Goal: Task Accomplishment & Management: Use online tool/utility

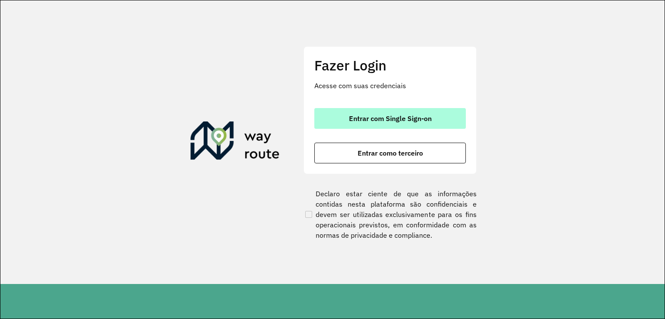
click at [402, 118] on span "Entrar com Single Sign-on" at bounding box center [390, 118] width 83 height 7
click at [427, 120] on span "Entrar com Single Sign-on" at bounding box center [390, 118] width 83 height 7
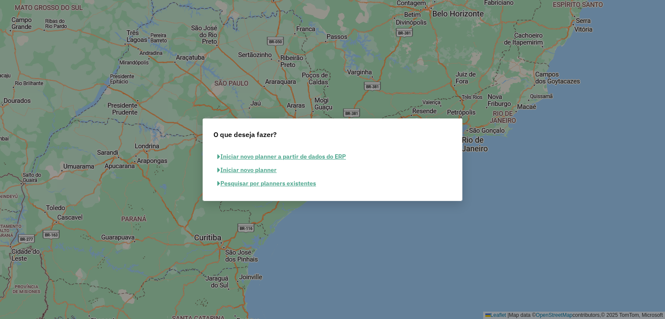
click at [317, 161] on button "Iniciar novo planner a partir de dados do ERP" at bounding box center [281, 156] width 136 height 13
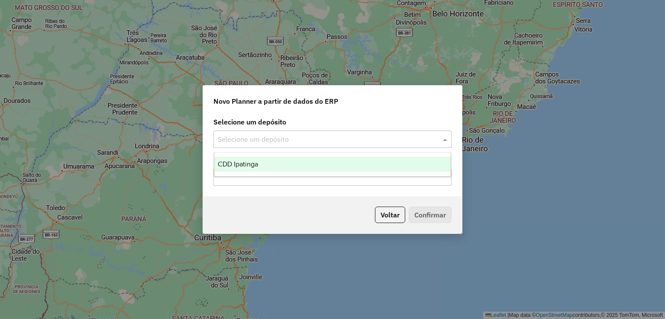
click at [253, 136] on input "text" at bounding box center [324, 140] width 212 height 10
click at [240, 167] on span "CDD Ipatinga" at bounding box center [238, 164] width 40 height 7
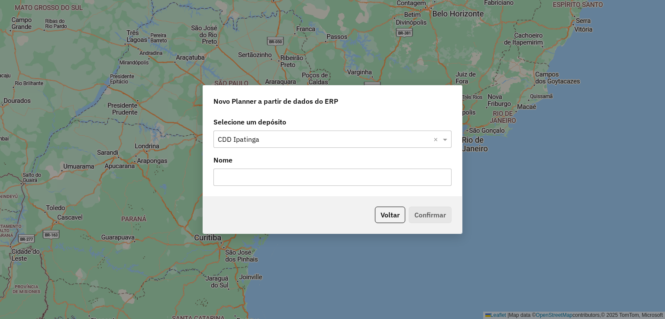
click at [251, 173] on input "text" at bounding box center [332, 177] width 238 height 17
click at [305, 167] on div "Nome" at bounding box center [332, 170] width 238 height 31
click at [388, 220] on button "Voltar" at bounding box center [390, 215] width 30 height 16
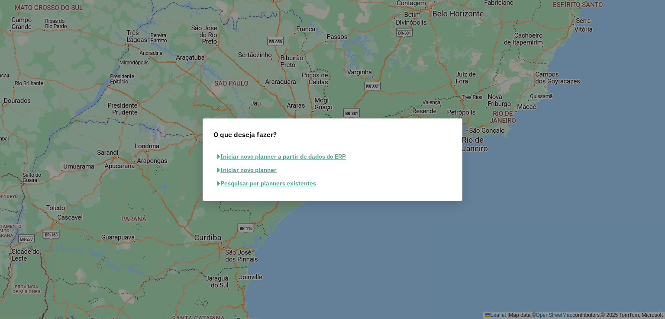
click at [265, 185] on button "Pesquisar por planners existentes" at bounding box center [266, 183] width 106 height 13
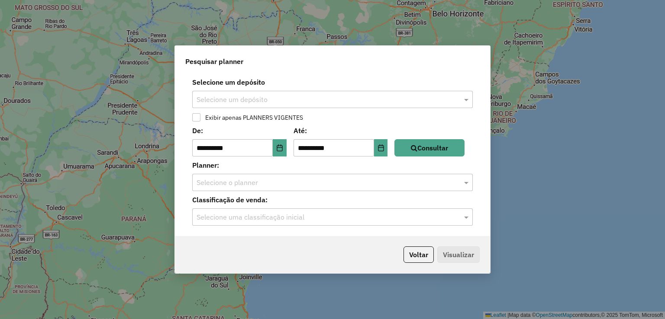
click at [248, 97] on input "text" at bounding box center [323, 100] width 254 height 10
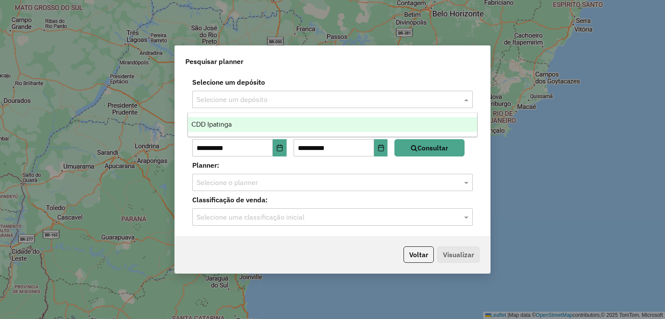
click at [247, 126] on div "CDD Ipatinga" at bounding box center [332, 124] width 289 height 15
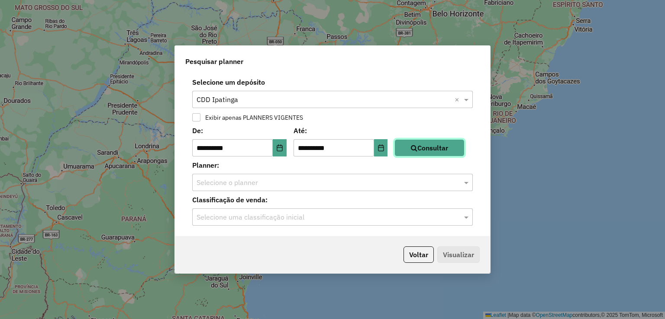
click at [427, 151] on button "Consultar" at bounding box center [429, 147] width 70 height 17
click at [305, 189] on div "Selecione o planner" at bounding box center [332, 182] width 280 height 17
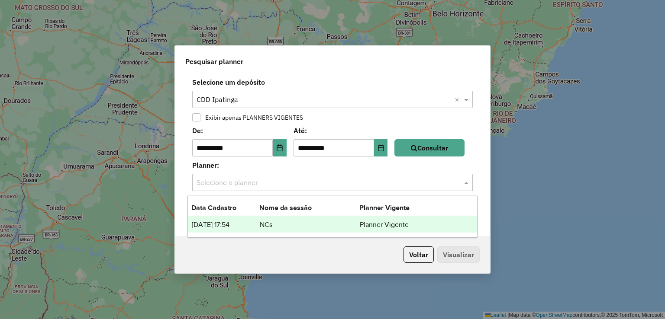
click at [241, 222] on td "24/09/2025 17:54" at bounding box center [225, 224] width 68 height 11
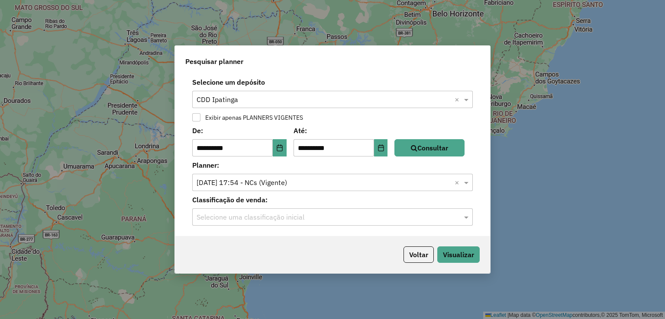
click at [267, 212] on input "text" at bounding box center [323, 217] width 254 height 10
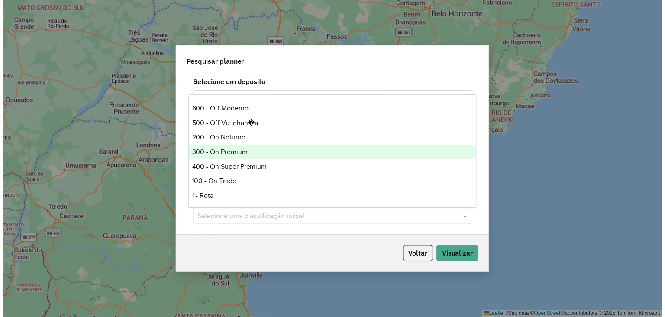
scroll to position [173, 0]
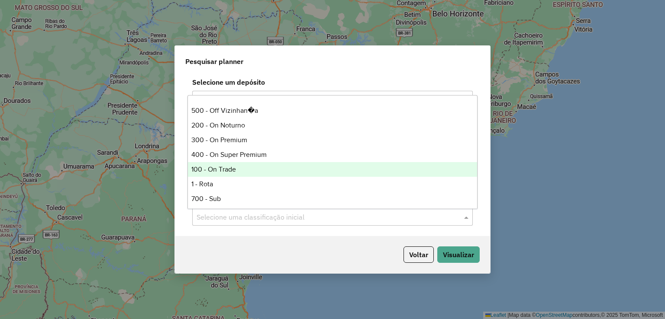
click at [251, 170] on div "100 - On Trade" at bounding box center [332, 169] width 289 height 15
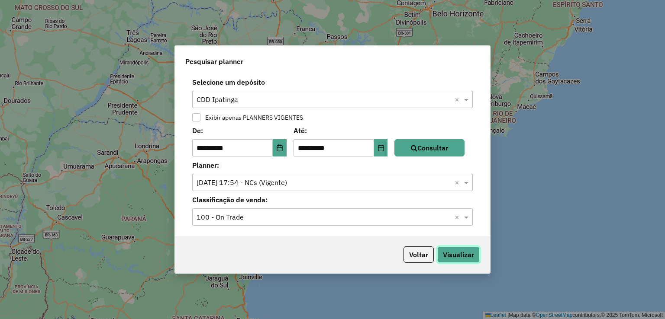
click at [462, 258] on button "Visualizar" at bounding box center [458, 255] width 42 height 16
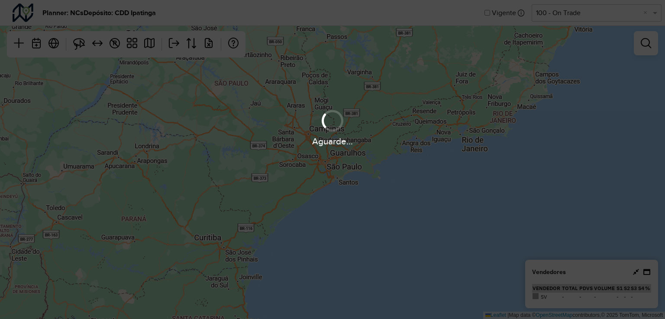
click at [443, 151] on div "Aguarde..." at bounding box center [332, 159] width 665 height 319
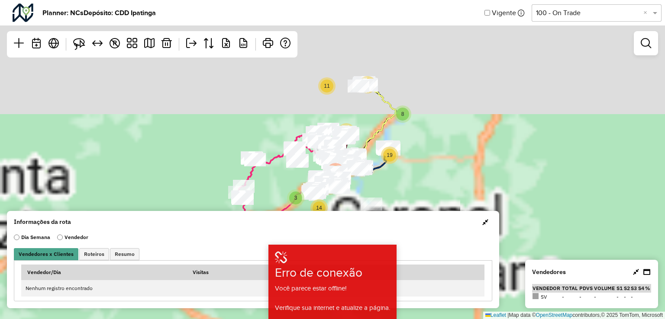
click at [370, 148] on icon at bounding box center [370, 126] width 51 height 87
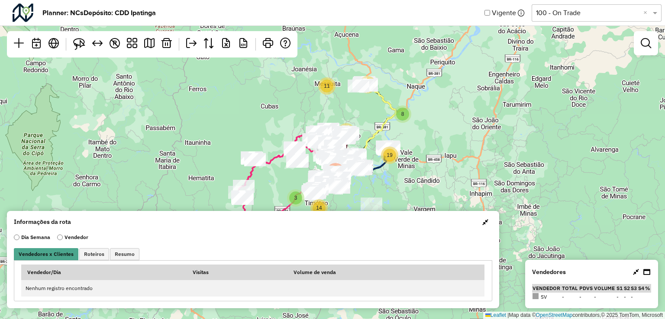
click at [588, 13] on input "text" at bounding box center [588, 13] width 104 height 10
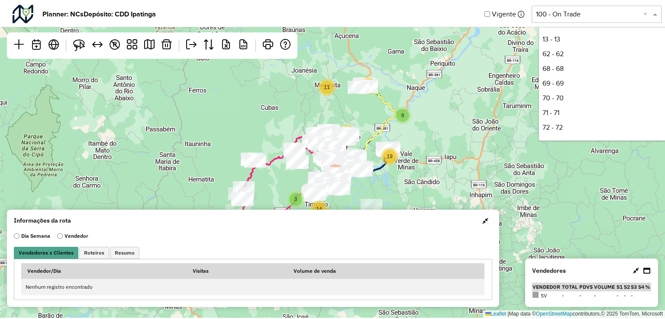
scroll to position [220, 0]
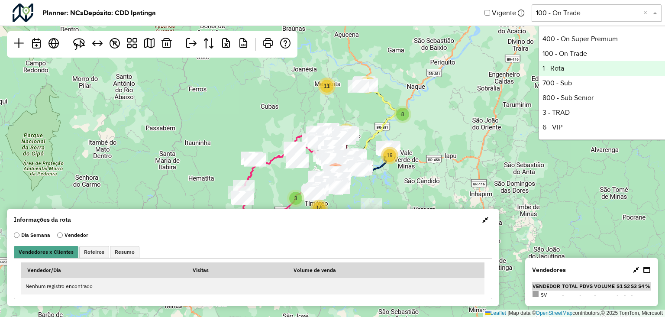
click at [479, 91] on div "4 8 19 11 11 7 3 16 14 251 ↦ Leaflet | Map data © OpenStreetMap contributors,© …" at bounding box center [332, 158] width 665 height 317
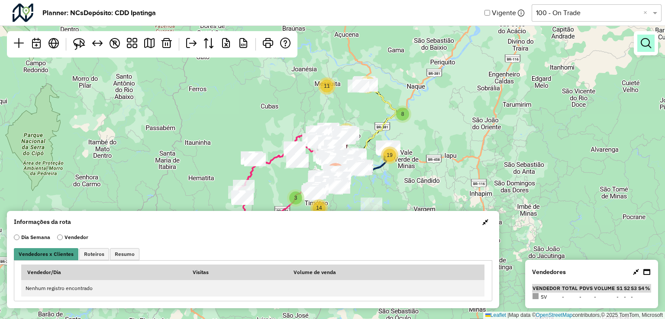
click at [644, 51] on link at bounding box center [645, 43] width 17 height 17
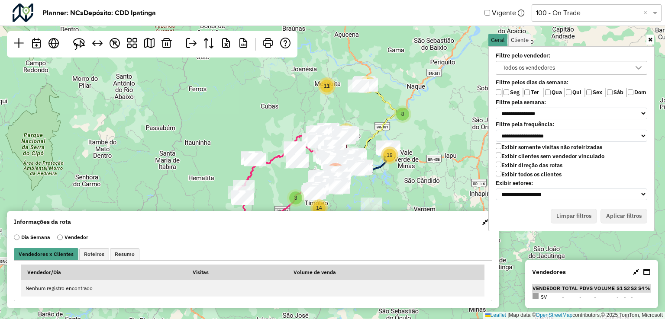
click at [531, 66] on div "Todos os vendedores" at bounding box center [528, 67] width 58 height 13
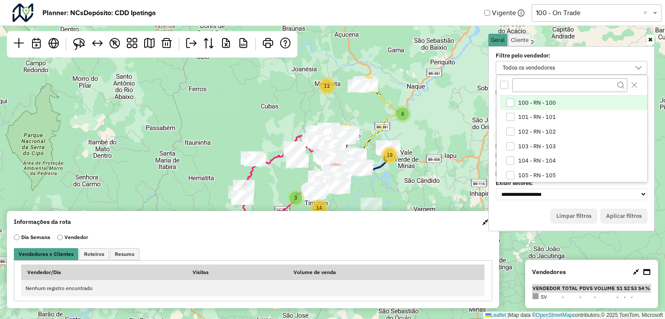
scroll to position [4, 32]
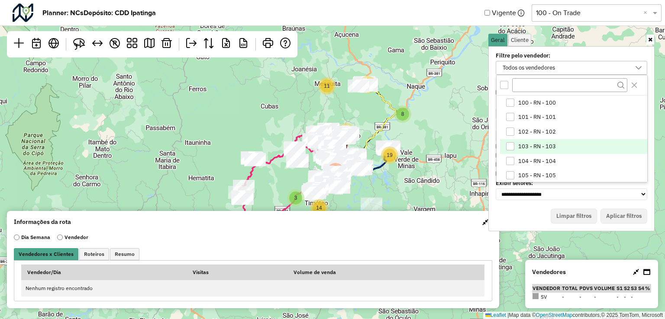
click at [511, 145] on div "103 - RN - 103" at bounding box center [510, 146] width 8 height 8
click at [630, 82] on icon "Close" at bounding box center [633, 85] width 7 height 7
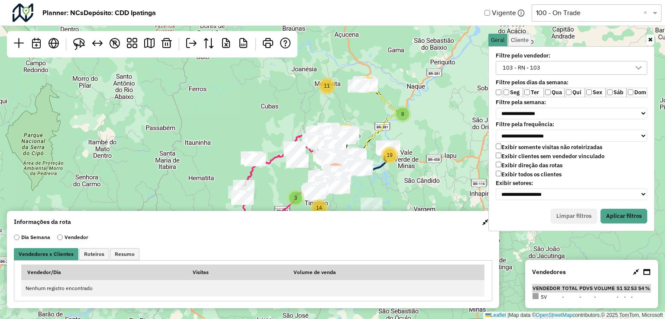
click at [547, 89] on label "Qua" at bounding box center [553, 93] width 21 height 10
click at [637, 216] on button "Aplicar filtros" at bounding box center [623, 216] width 47 height 15
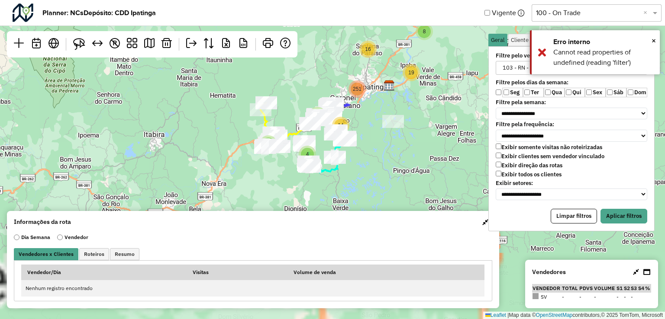
drag, startPoint x: 368, startPoint y: 183, endPoint x: 397, endPoint y: 81, distance: 105.7
click at [397, 81] on div "3 11 14 4 8 11 19 16 7 251 ↦ Leaflet | Map data © OpenStreetMap contributors,© …" at bounding box center [332, 159] width 665 height 319
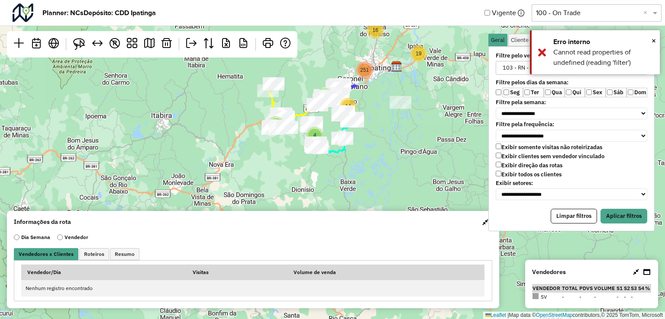
drag, startPoint x: 382, startPoint y: 172, endPoint x: 534, endPoint y: 186, distance: 152.1
click at [389, 158] on div "3 11 14 4 8 11 19 16 7 251 ↦ Leaflet | Map data © OpenStreetMap contributors,© …" at bounding box center [332, 159] width 665 height 319
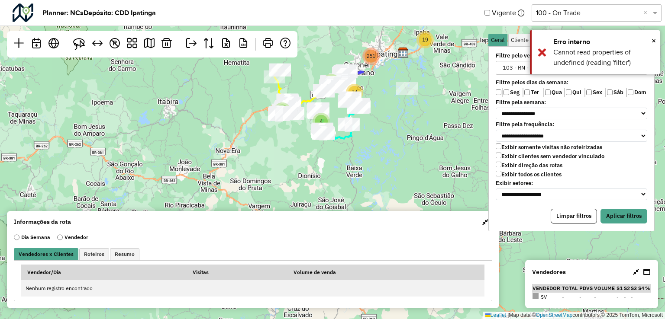
click at [635, 268] on link at bounding box center [636, 272] width 6 height 9
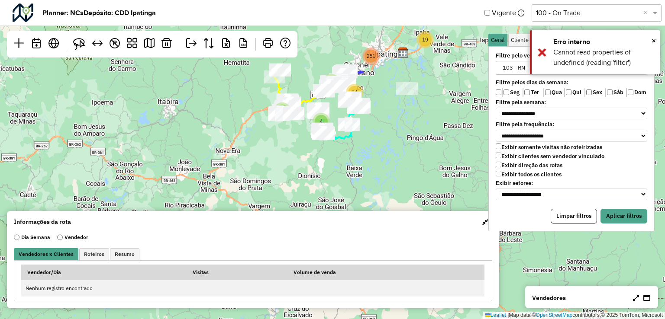
click at [640, 298] on div at bounding box center [641, 298] width 19 height 10
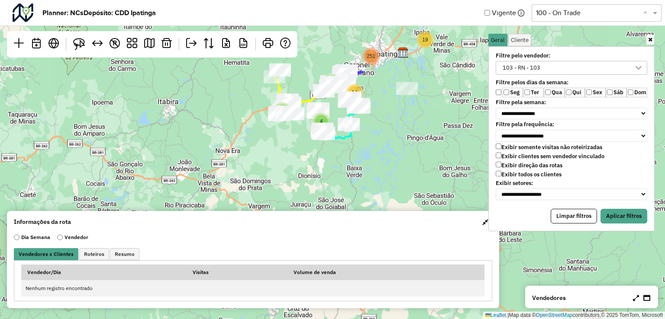
click at [633, 298] on icon at bounding box center [636, 298] width 6 height 7
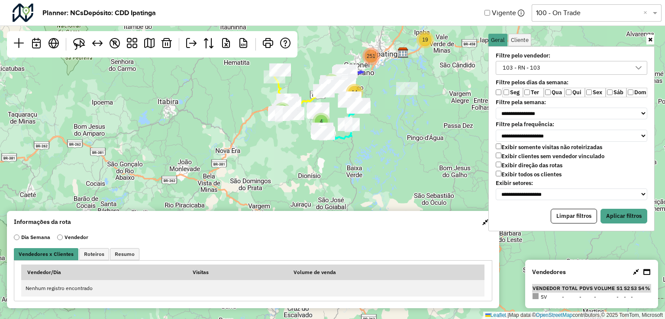
click at [646, 272] on icon at bounding box center [646, 272] width 7 height 7
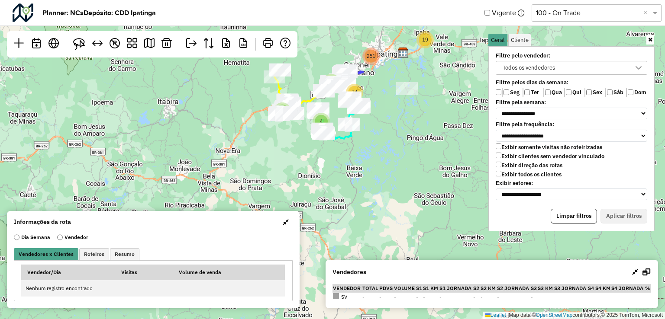
click at [523, 95] on label "Ter" at bounding box center [533, 93] width 21 height 10
click at [592, 94] on label "Sex" at bounding box center [595, 93] width 21 height 10
click at [595, 65] on div "Todos os vendedores" at bounding box center [564, 67] width 131 height 13
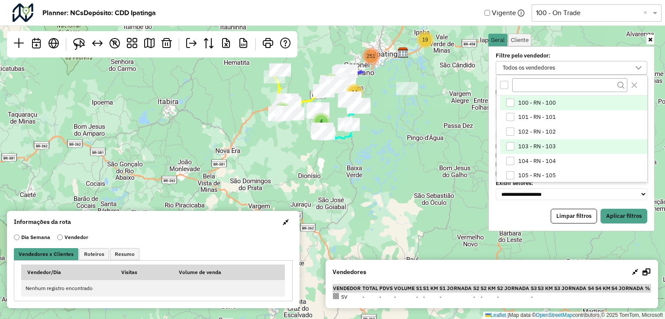
click at [506, 145] on div "103 - RN - 103" at bounding box center [510, 146] width 8 height 8
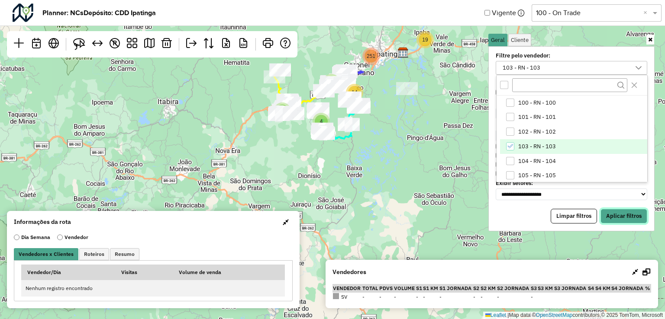
click at [628, 209] on button "Aplicar filtros" at bounding box center [623, 216] width 47 height 15
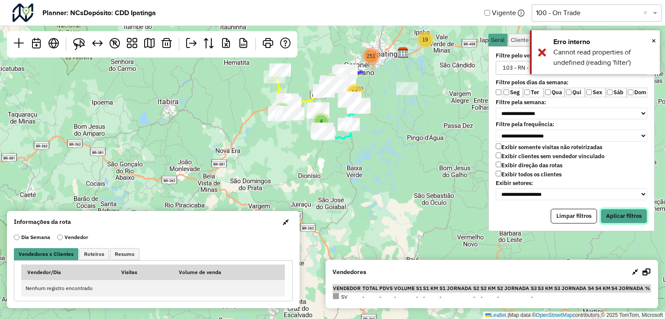
click at [637, 213] on button "Aplicar filtros" at bounding box center [623, 216] width 47 height 15
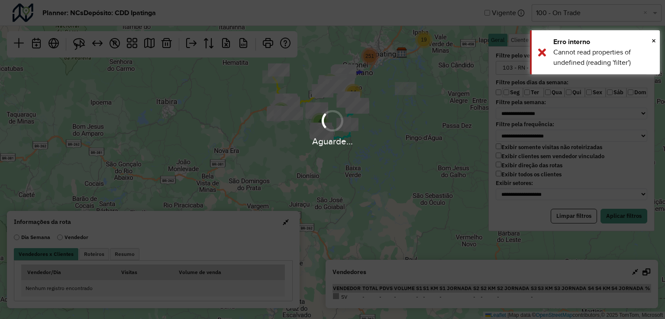
drag, startPoint x: 339, startPoint y: 161, endPoint x: 376, endPoint y: 180, distance: 41.4
click at [338, 161] on hb-app "**********" at bounding box center [332, 159] width 665 height 319
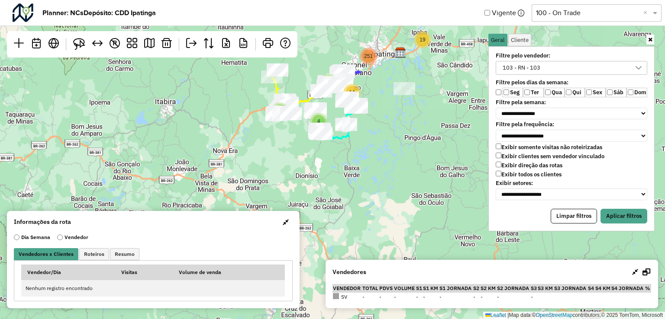
drag, startPoint x: 396, startPoint y: 163, endPoint x: 382, endPoint y: 184, distance: 26.2
click at [389, 187] on div "3 11 14 4 8 11 19 16 7 251 ↦ Leaflet | Map data © OpenStreetMap contributors,© …" at bounding box center [332, 159] width 665 height 319
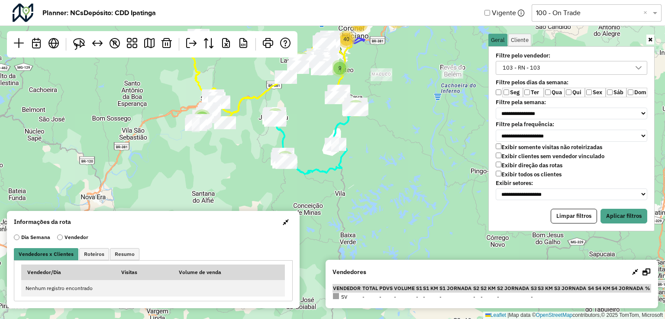
drag, startPoint x: 339, startPoint y: 126, endPoint x: 375, endPoint y: 152, distance: 44.7
click at [375, 152] on div "2 2 8 3 5 10 10 11 7 3 15 4 9 40 2 119 42 48 ↦ Leaflet | Map data © OpenStreetM…" at bounding box center [332, 159] width 665 height 319
click at [80, 43] on img at bounding box center [79, 44] width 12 height 12
drag, startPoint x: 265, startPoint y: 136, endPoint x: 267, endPoint y: 132, distance: 5.0
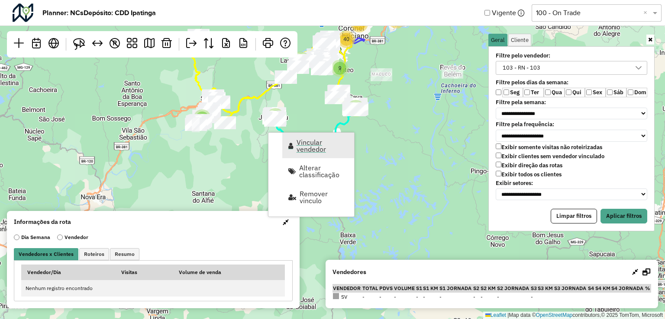
click at [312, 148] on span "Vincular vendedor" at bounding box center [322, 146] width 52 height 14
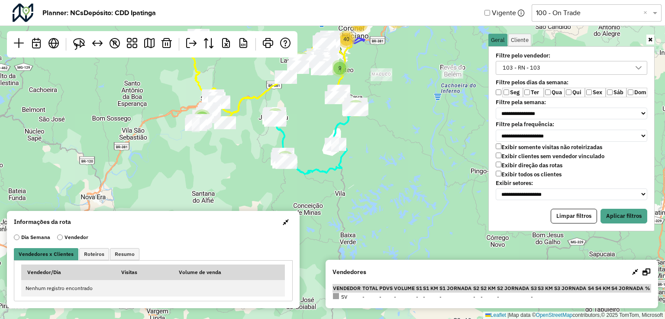
select select "********"
select select "*"
select select "****"
select select "********"
select select "*"
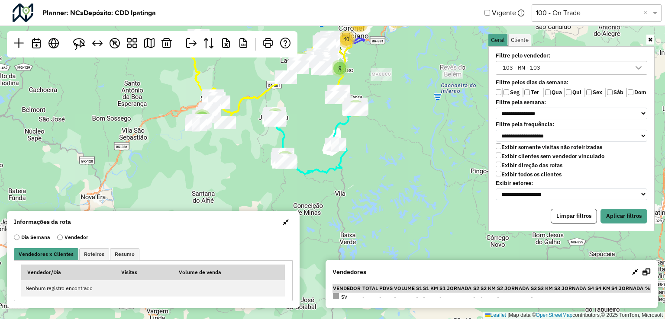
select select "********"
select select "*"
select select "********"
select select "*"
select select "********"
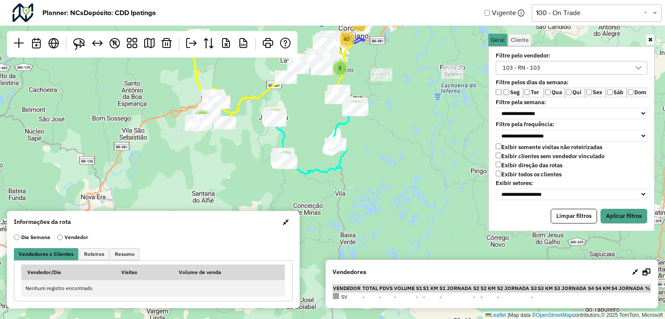
select select "*"
select select "********"
select select "*"
select select "********"
select select "*"
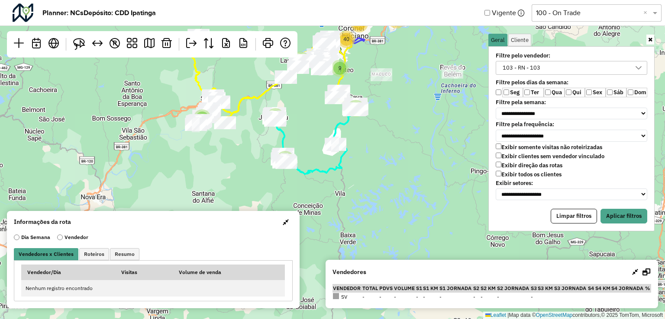
select select "********"
select select "*"
select select "********"
select select "*"
select select "********"
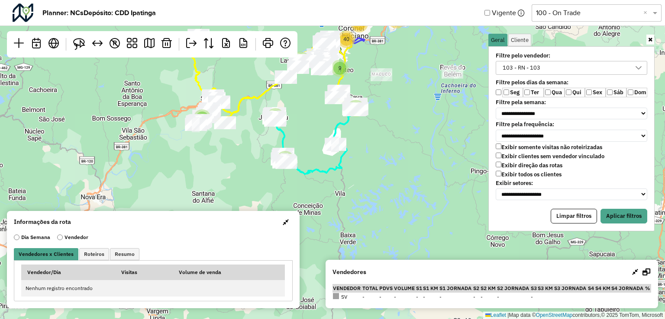
select select "*"
select select "****"
select select "********"
select select "*"
select select "****"
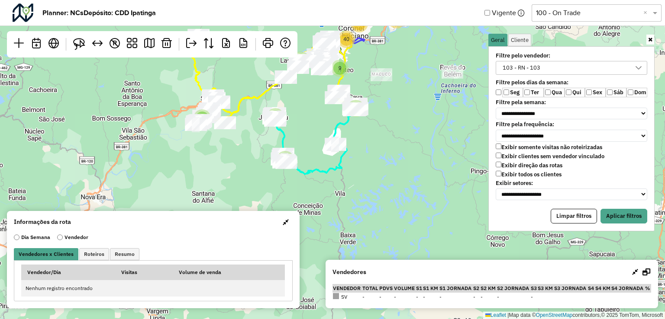
select select "********"
select select "*"
select select "****"
select select "********"
select select "*"
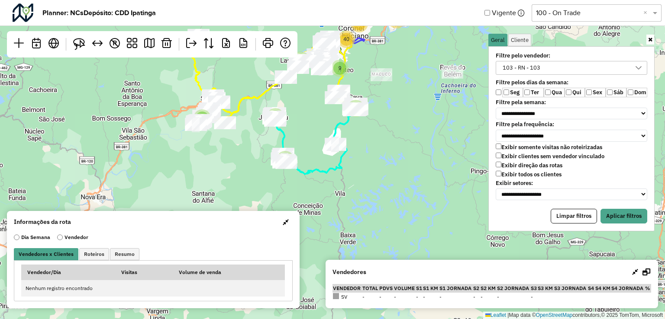
select select "****"
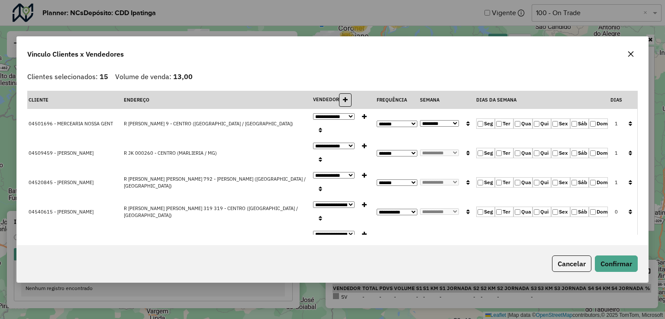
click at [630, 54] on icon "button" at bounding box center [630, 54] width 6 height 6
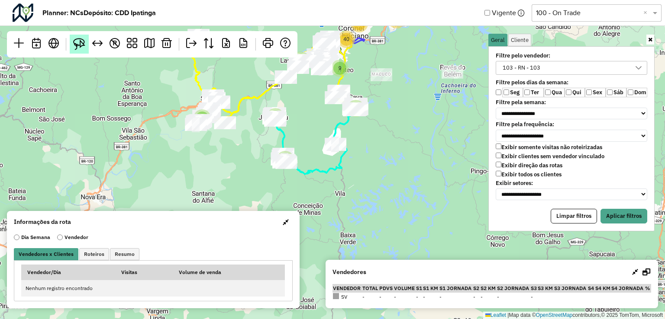
click at [78, 44] on img at bounding box center [79, 44] width 12 height 12
drag, startPoint x: 250, startPoint y: 112, endPoint x: 277, endPoint y: 99, distance: 29.2
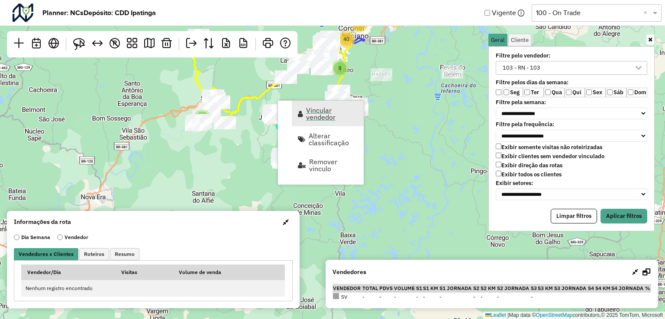
click at [329, 111] on span "Vincular vendedor" at bounding box center [332, 114] width 52 height 14
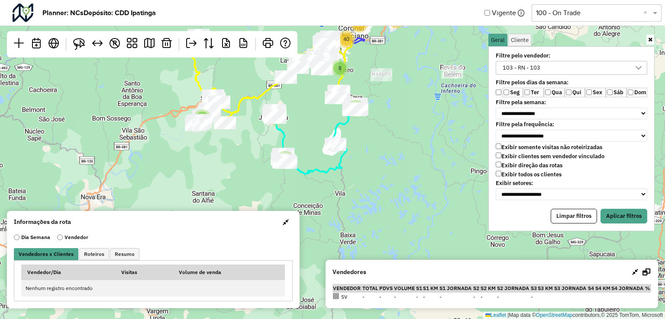
select select "********"
select select "*"
select select "********"
select select "*"
select select "********"
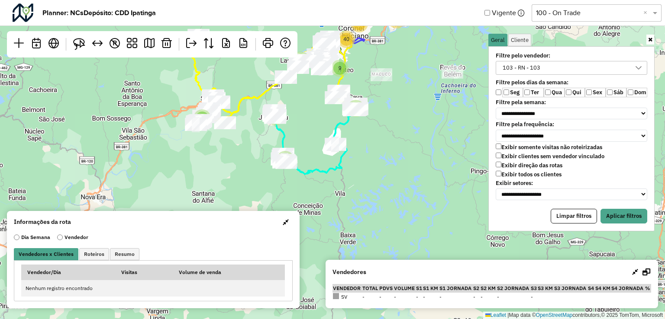
select select "*"
select select "****"
select select "********"
select select "*"
select select "****"
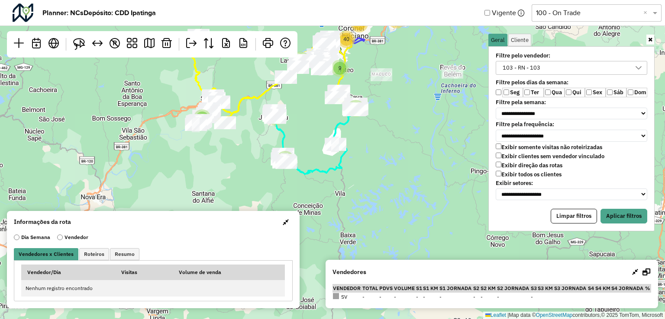
select select "********"
select select "*"
select select "********"
select select "*"
select select "********"
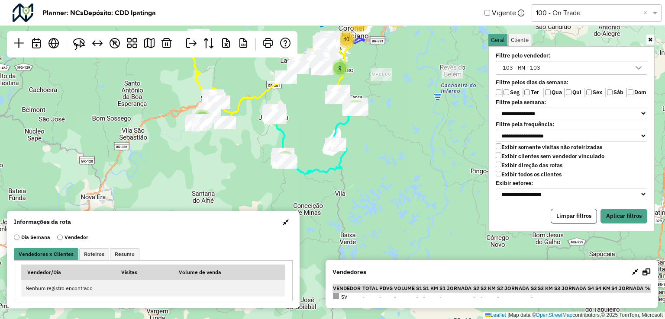
select select "*"
select select "********"
select select "*"
select select "********"
select select "*"
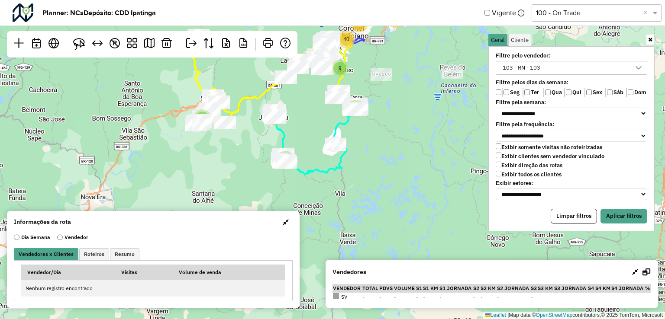
select select "********"
select select "*"
select select "****"
select select "********"
select select "*"
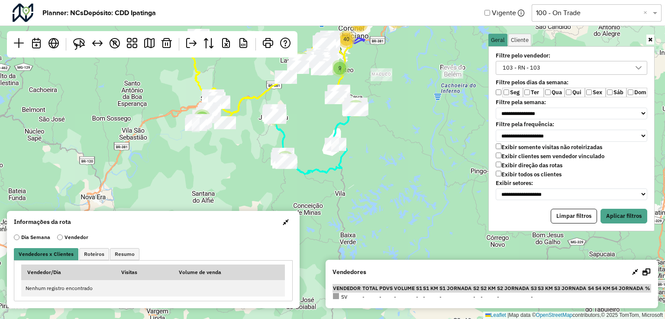
select select "********"
select select "*"
select select "********"
select select "*"
select select "********"
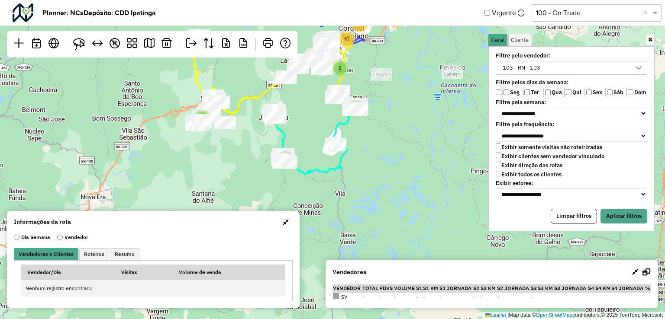
select select "*"
select select "********"
select select "*"
select select "********"
select select "*"
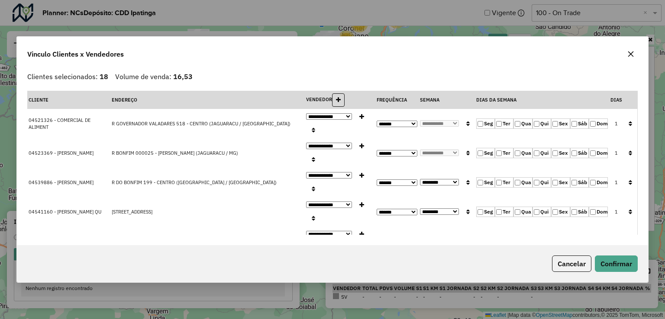
drag, startPoint x: 628, startPoint y: 54, endPoint x: 488, endPoint y: 103, distance: 148.5
click at [628, 54] on icon "button" at bounding box center [630, 54] width 7 height 7
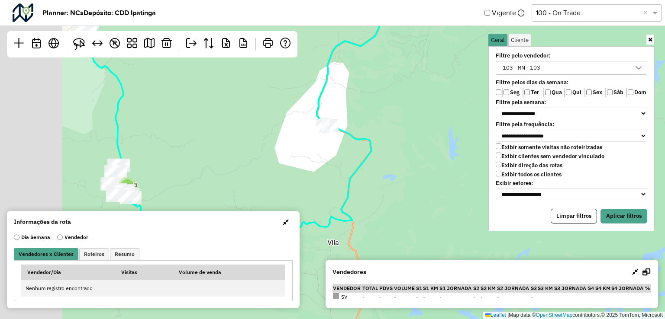
drag, startPoint x: 283, startPoint y: 119, endPoint x: 379, endPoint y: 130, distance: 95.8
click at [379, 130] on div "2 2 4 3 4 3 5 2 6 4 8 5 5 9 10 ↦ Leaflet | Map data © OpenStreetMap contributor…" at bounding box center [332, 159] width 665 height 319
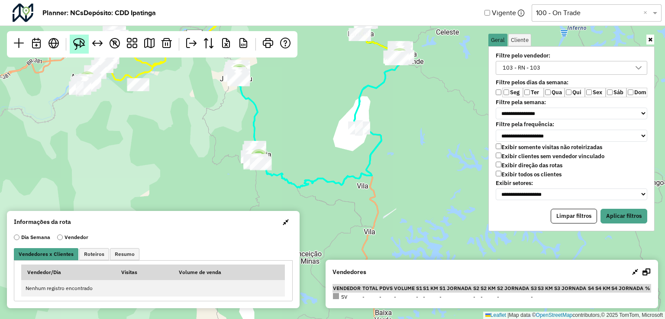
click at [71, 44] on link at bounding box center [79, 44] width 19 height 19
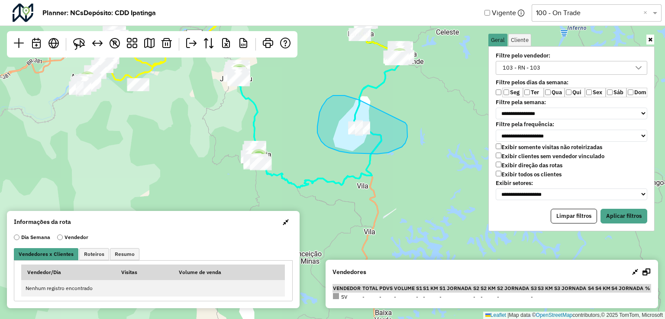
drag, startPoint x: 341, startPoint y: 96, endPoint x: 396, endPoint y: 113, distance: 57.6
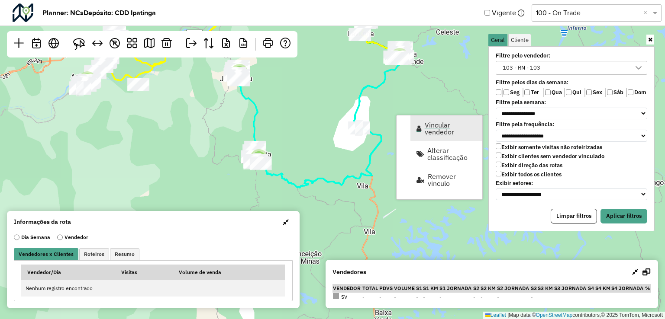
click at [428, 134] on span "Vincular vendedor" at bounding box center [450, 129] width 52 height 14
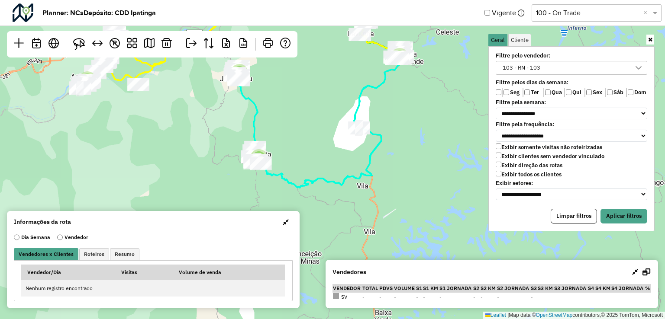
select select "********"
select select "*"
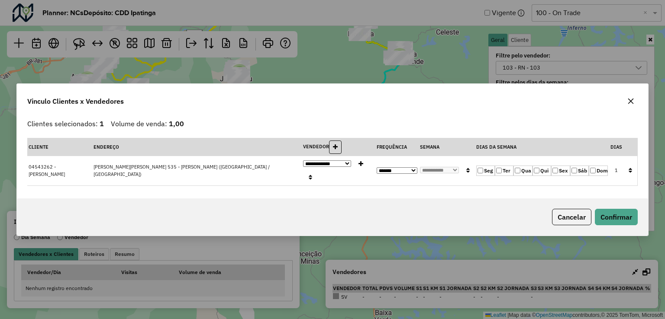
click at [632, 102] on icon "button" at bounding box center [630, 101] width 7 height 7
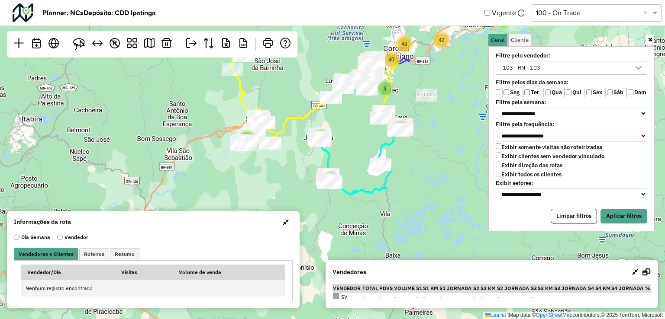
drag, startPoint x: 423, startPoint y: 144, endPoint x: 414, endPoint y: 165, distance: 22.7
click at [414, 165] on div "2 2 8 3 5 10 10 11 7 3 15 4 9 40 2 119 42 48 ↦ Leaflet | Map data © OpenStreetM…" at bounding box center [332, 159] width 665 height 319
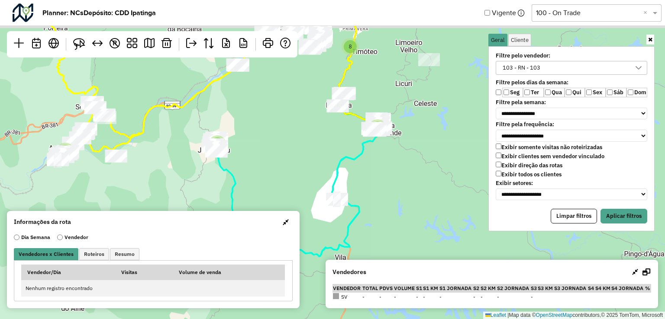
drag, startPoint x: 407, startPoint y: 142, endPoint x: 388, endPoint y: 182, distance: 44.3
click at [387, 190] on div "2 2 3 5 9 6 3 14 4 8 8 32 2 6 110 5 13 8 16 26 22 ↦ Leaflet | Map data © OpenSt…" at bounding box center [332, 159] width 665 height 319
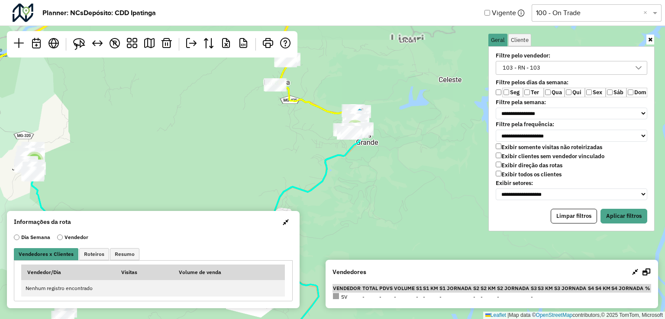
click at [384, 182] on div "2 2 4 3 4 3 5 2 6 5 4 10 8 5 5 8 2 6 9 6 10 16 3 9 9 ↦ Leaflet | Map data © Ope…" at bounding box center [332, 159] width 665 height 319
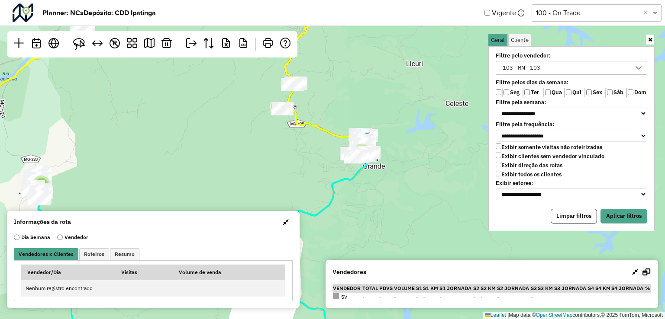
drag, startPoint x: 381, startPoint y: 153, endPoint x: 381, endPoint y: 173, distance: 19.9
click at [389, 177] on div "2 2 4 3 4 3 5 2 6 5 4 10 8 5 5 8 2 6 9 6 10 16 3 9 9 3 24 20 4 ↦ Leaflet | Map …" at bounding box center [332, 159] width 665 height 319
click at [77, 43] on img at bounding box center [79, 44] width 12 height 12
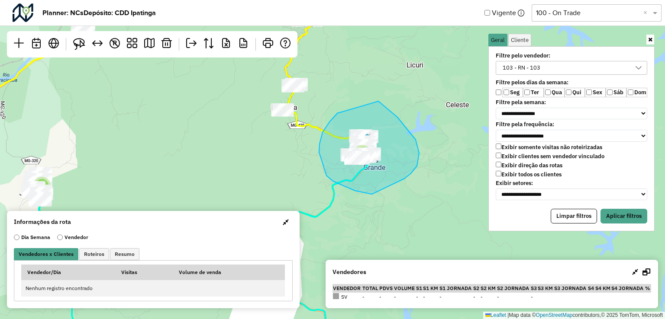
drag, startPoint x: 338, startPoint y: 113, endPoint x: 369, endPoint y: 96, distance: 34.9
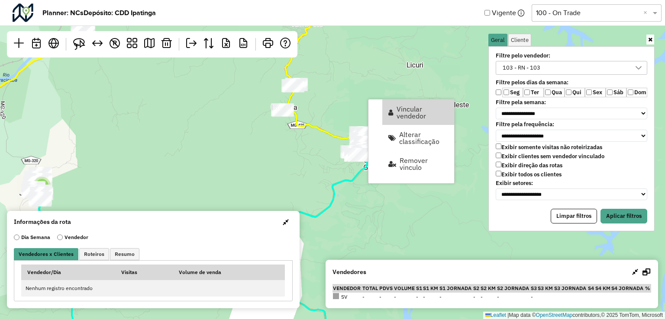
click at [271, 148] on div "2 2 4 3 4 3 5 2 6 5 4 10 8 5 5 8 2 6 9 6 10 16 3 9 9 3 24 20 4 4 27 ↦ Leaflet |…" at bounding box center [332, 159] width 665 height 319
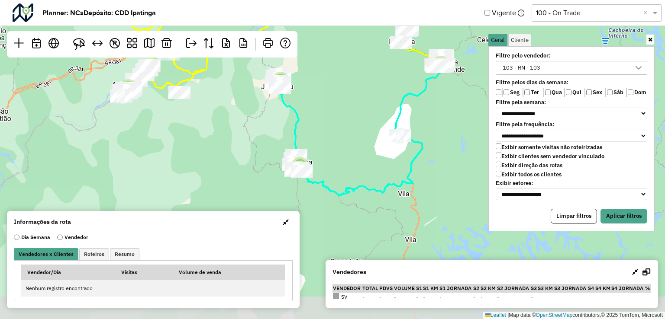
drag, startPoint x: 301, startPoint y: 109, endPoint x: 337, endPoint y: 77, distance: 48.7
click at [337, 77] on div "2 2 8 3 5 9 6 3 14 4 8 8 32 2 6 110 5 13 8 16 26 22 ↦ Leaflet | Map data © Open…" at bounding box center [332, 159] width 665 height 319
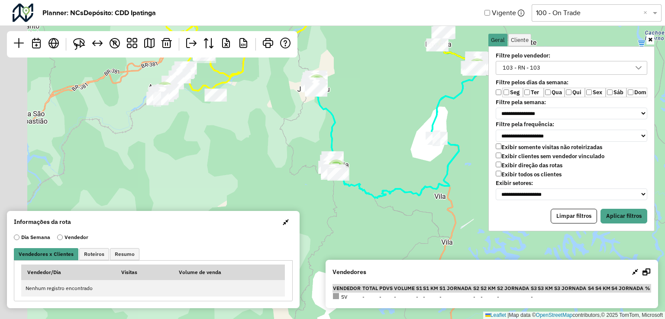
drag, startPoint x: 298, startPoint y: 129, endPoint x: 332, endPoint y: 131, distance: 34.7
click at [332, 131] on icon at bounding box center [396, 129] width 167 height 138
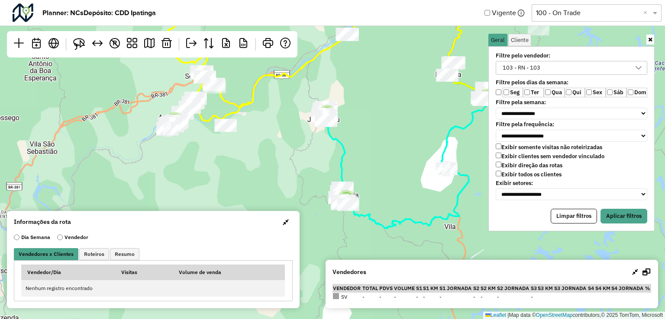
drag, startPoint x: 349, startPoint y: 125, endPoint x: 359, endPoint y: 155, distance: 31.9
click at [359, 155] on div "2 2 3 5 9 6 3 14 4 8 8 32 2 6 110 5 13 8 16 26 22 ↦ Leaflet | Map data © OpenSt…" at bounding box center [332, 159] width 665 height 319
click at [538, 72] on div "103 - RN - 103" at bounding box center [521, 67] width 44 height 13
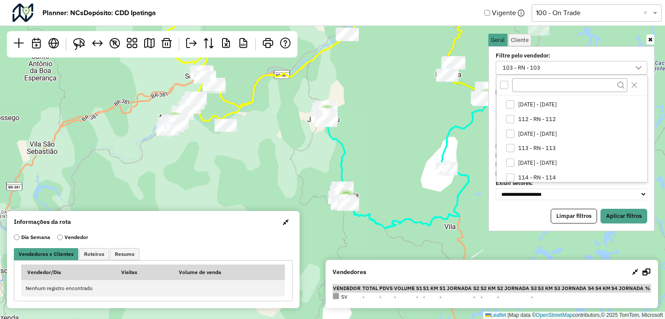
scroll to position [43, 0]
click at [510, 100] on icon "103 - RN - 103" at bounding box center [510, 103] width 6 height 6
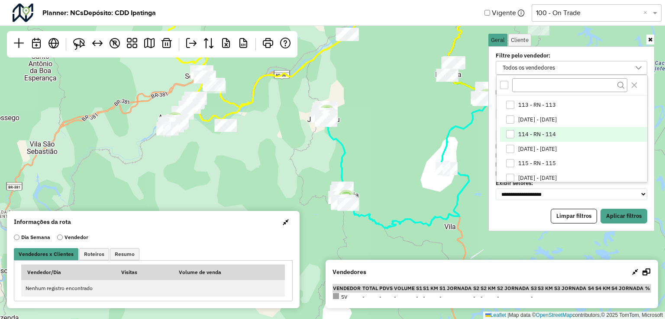
click at [511, 136] on div "114 - RN - 114" at bounding box center [510, 134] width 8 height 8
click at [621, 210] on button "Aplicar filtros" at bounding box center [623, 216] width 47 height 15
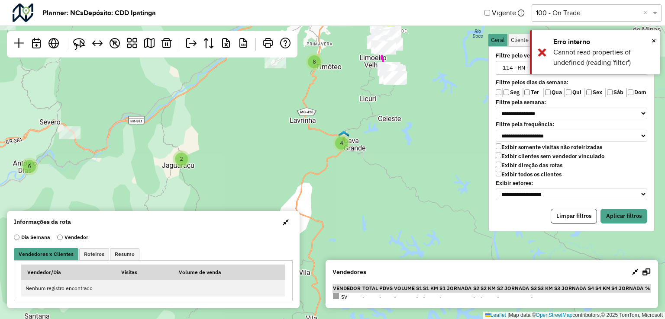
drag, startPoint x: 415, startPoint y: 145, endPoint x: 373, endPoint y: 148, distance: 42.1
click at [268, 192] on div "2 2 5 3 4 3 8 16 5 2 13 9 8 26 8 14 6 32 110 6 22 ↦ Leaflet | Map data © OpenSt…" at bounding box center [332, 159] width 665 height 319
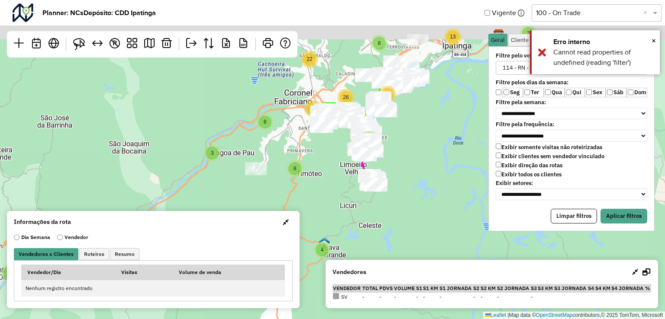
drag, startPoint x: 425, startPoint y: 101, endPoint x: 406, endPoint y: 201, distance: 101.7
click at [405, 213] on div "2 2 5 3 4 3 8 16 5 2 13 9 8 26 8 14 6 32 110 6 22 8 ↦ Leaflet | Map data © Open…" at bounding box center [332, 159] width 665 height 319
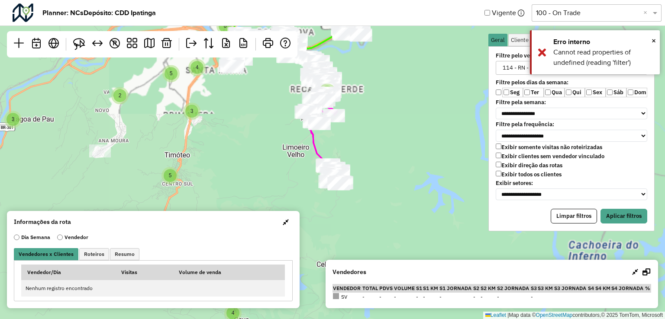
drag, startPoint x: 380, startPoint y: 182, endPoint x: 402, endPoint y: 156, distance: 34.1
click at [403, 156] on div "8 16 13 8 26 8 6 32 110 6 22 2 2 3 5 9 4 3 4 3 5 2 6 5 4 10 8 5 2 2 4 4 28 6 27…" at bounding box center [332, 159] width 665 height 319
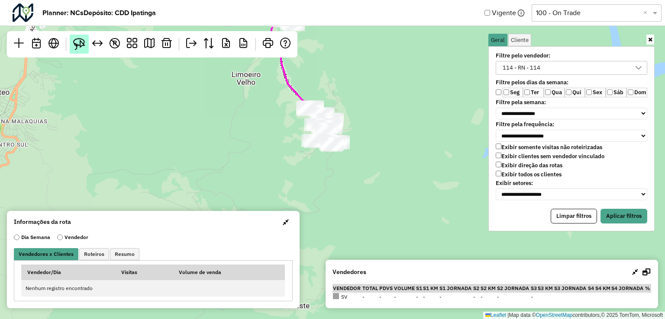
click at [79, 46] on img at bounding box center [79, 44] width 12 height 12
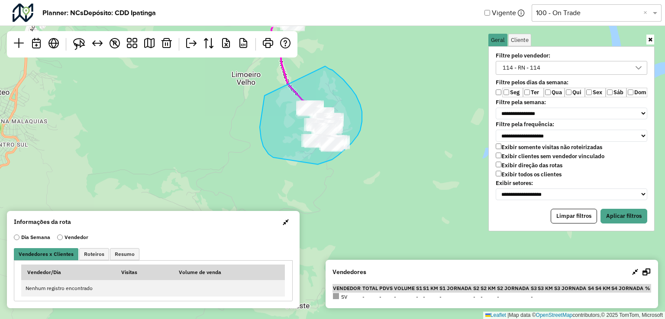
drag, startPoint x: 260, startPoint y: 127, endPoint x: 340, endPoint y: 89, distance: 88.6
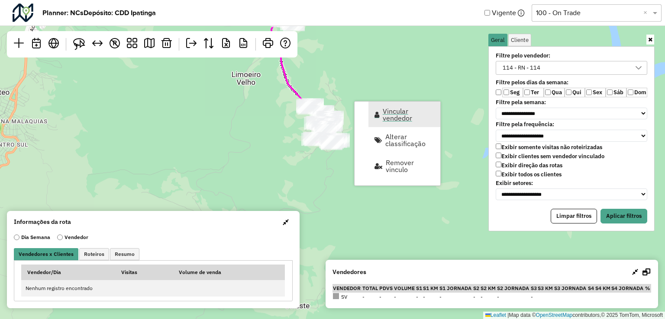
click at [390, 109] on span "Vincular vendedor" at bounding box center [409, 115] width 52 height 14
select select "********"
select select "*"
select select "********"
select select "*"
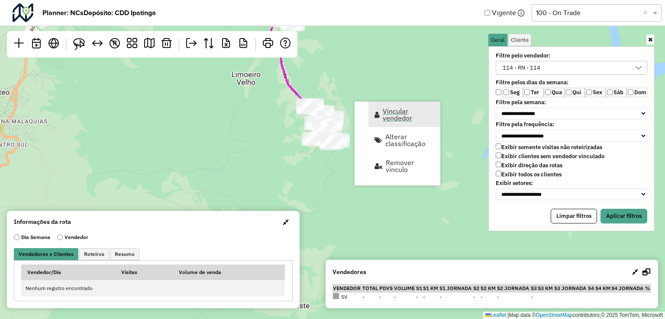
select select "********"
select select "*"
select select "****"
select select "********"
select select "*"
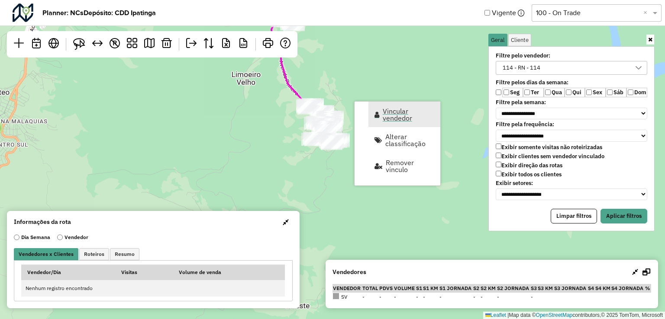
select select "********"
select select "*"
select select "********"
select select "*"
select select "********"
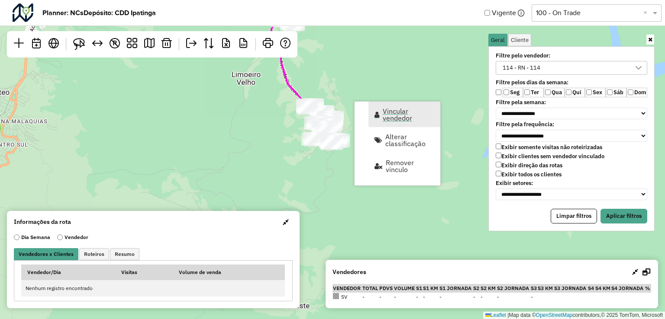
select select "*"
select select "********"
select select "*"
select select "********"
select select "*"
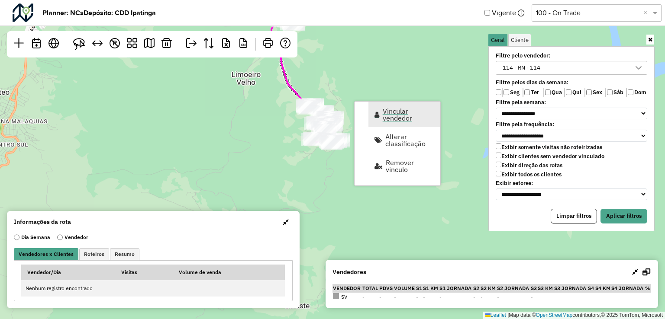
select select "********"
select select "*"
select select "****"
select select "********"
select select "*"
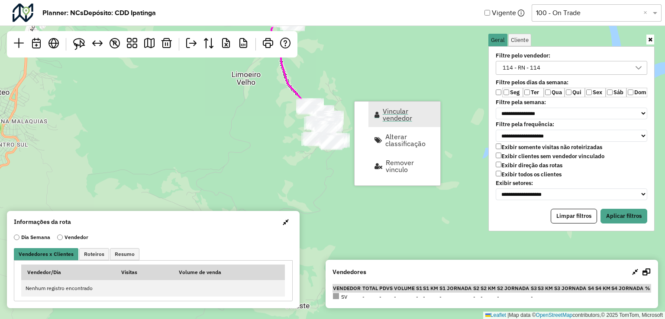
select select "********"
select select "*"
select select "****"
select select "********"
select select "*"
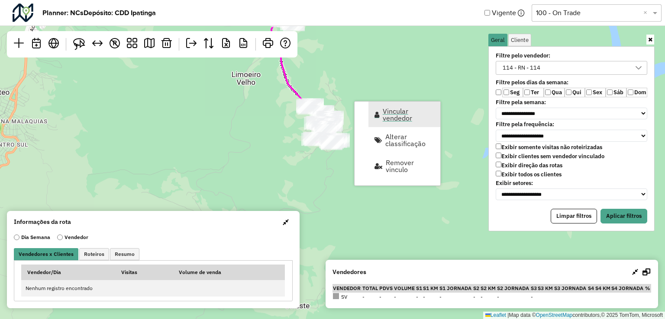
select select "********"
select select "*"
select select "********"
select select "*"
select select "********"
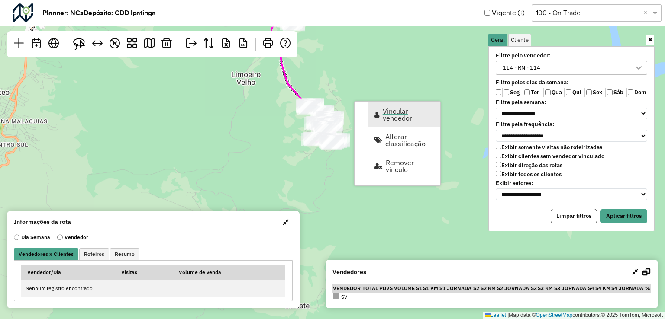
select select "*"
select select "********"
select select "*"
select select "********"
select select "*"
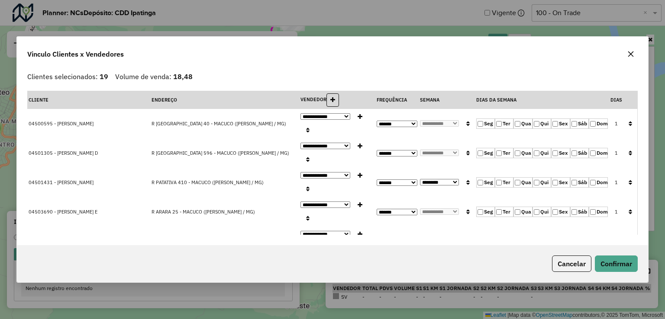
click at [629, 50] on button "button" at bounding box center [631, 54] width 14 height 14
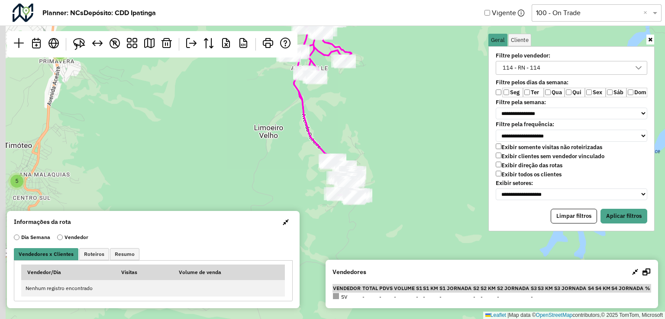
drag, startPoint x: 356, startPoint y: 116, endPoint x: 386, endPoint y: 190, distance: 79.0
click at [386, 190] on div "2 3 4 3 5 2 5 5 4 9 2 3 3 2 2 5 8 4 8 4 10 3 5 ↦ Leaflet | Map data © OpenStree…" at bounding box center [332, 159] width 665 height 319
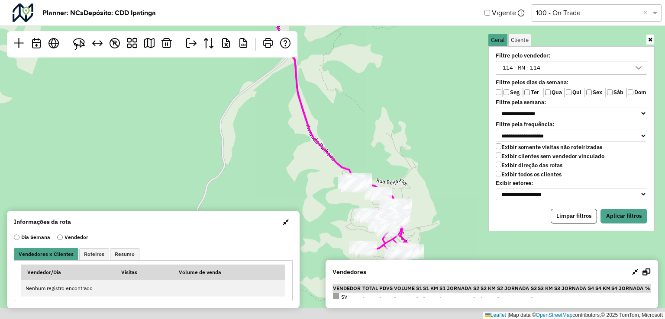
drag, startPoint x: 367, startPoint y: 158, endPoint x: 375, endPoint y: 142, distance: 17.8
click at [375, 142] on div "2 3 2 3 3 2 2 5 5 3 ↦ Leaflet | Map data © OpenStreetMap contributors,© 2025 To…" at bounding box center [332, 159] width 665 height 319
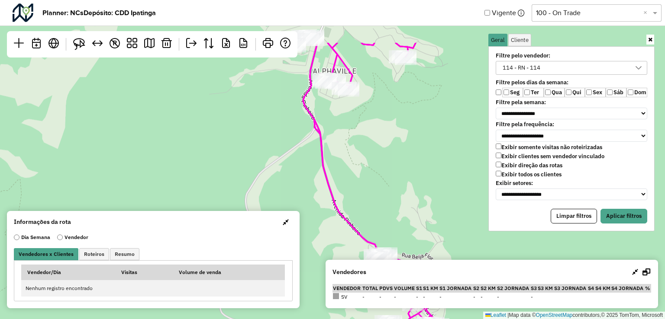
drag, startPoint x: 349, startPoint y: 118, endPoint x: 374, endPoint y: 166, distance: 54.0
click at [376, 197] on div "2 3 2 3 2 2 5 5 ↦ Leaflet | Map data © OpenStreetMap contributors,© 2025 TomTom…" at bounding box center [332, 159] width 665 height 319
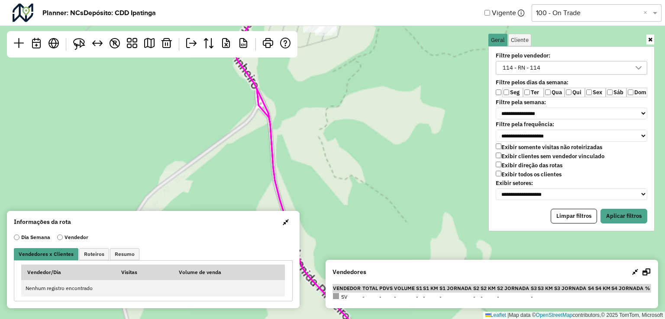
drag, startPoint x: 339, startPoint y: 129, endPoint x: 383, endPoint y: 204, distance: 86.5
click at [383, 204] on div "5 4 ↦ Leaflet | Map data © OpenStreetMap contributors,© 2025 TomTom, Microsoft" at bounding box center [332, 159] width 665 height 319
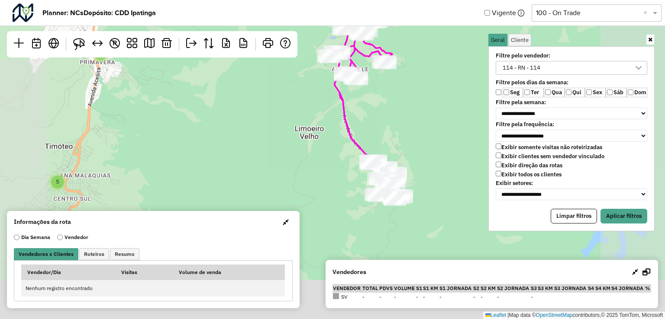
drag, startPoint x: 368, startPoint y: 146, endPoint x: 371, endPoint y: 137, distance: 9.6
click at [356, 96] on div "2 3 2 3 3 3 3 2 2 6 5 3 4 2 3 3 4 3 5 2 5 5 4 9 2 3 3 2 2 6 7 2 3 15 5 2 2 5 2 …" at bounding box center [332, 159] width 665 height 319
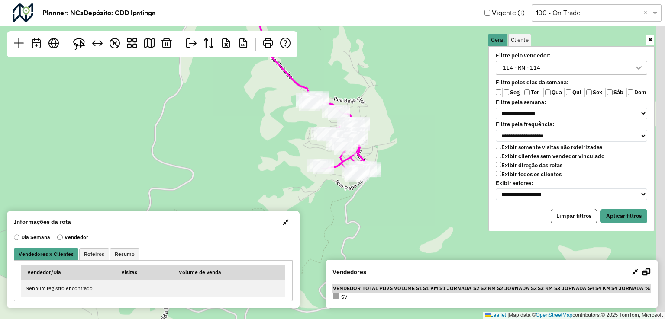
drag, startPoint x: 455, startPoint y: 241, endPoint x: 389, endPoint y: 215, distance: 70.8
click at [389, 215] on div "2 3 3 2 5 ↦ Leaflet | Map data © OpenStreetMap contributors,© 2025 TomTom, Micr…" at bounding box center [332, 159] width 665 height 319
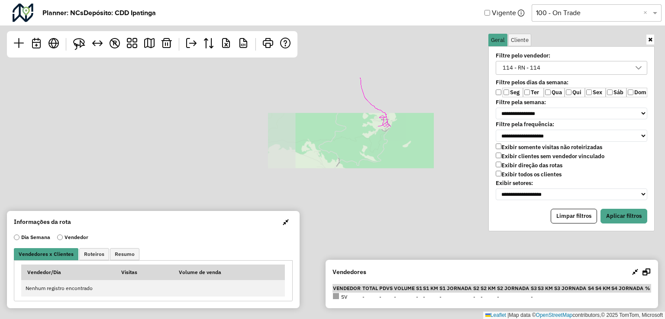
drag, startPoint x: 382, startPoint y: 78, endPoint x: 395, endPoint y: 167, distance: 90.0
click at [428, 216] on div "2 3 3 2 5 ↦ Leaflet | Map data © OpenStreetMap contributors,© 2025 TomTom, Micr…" at bounding box center [332, 159] width 665 height 319
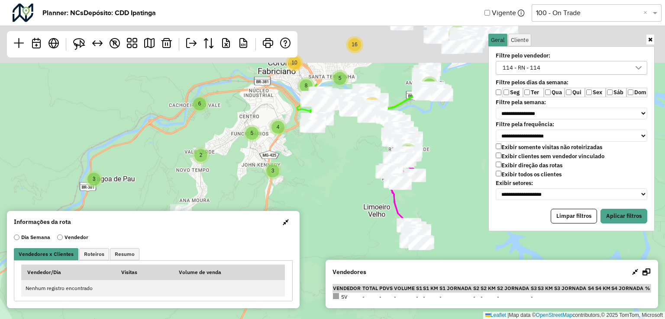
drag, startPoint x: 340, startPoint y: 127, endPoint x: 343, endPoint y: 136, distance: 9.9
click at [373, 208] on div "2 2 3 5 9 4 3 4 3 5 2 6 5 4 10 8 5 2 2 4 4 28 6 27 24 20 5 4 8 2 6 9 6 10 16 3 …" at bounding box center [332, 159] width 665 height 319
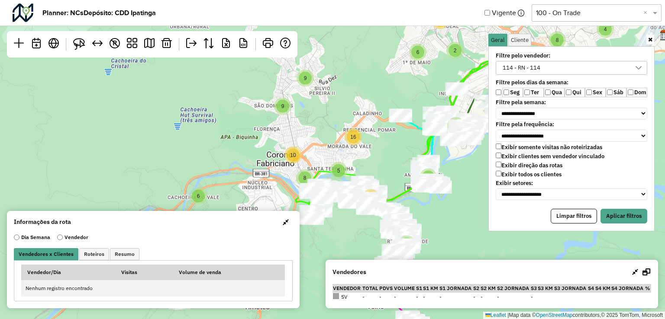
drag, startPoint x: 373, startPoint y: 147, endPoint x: 355, endPoint y: 156, distance: 20.3
click at [355, 156] on div "2 3 5 9 4 3 4 3 5 2 6 5 4 10 8 5 2 2 4 4 28 6 27 24 20 5 4 8 2 6 9 6 10 16 3 9 …" at bounding box center [332, 159] width 665 height 319
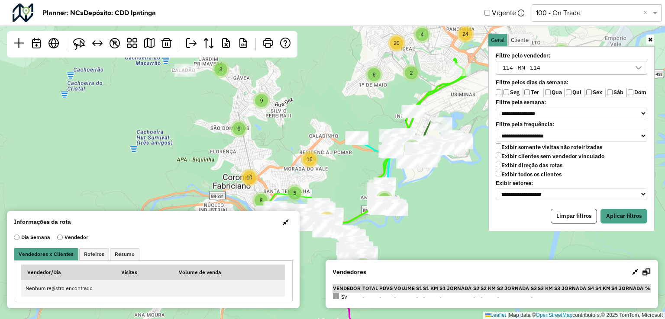
click at [526, 68] on div "114 - RN - 114" at bounding box center [521, 67] width 44 height 13
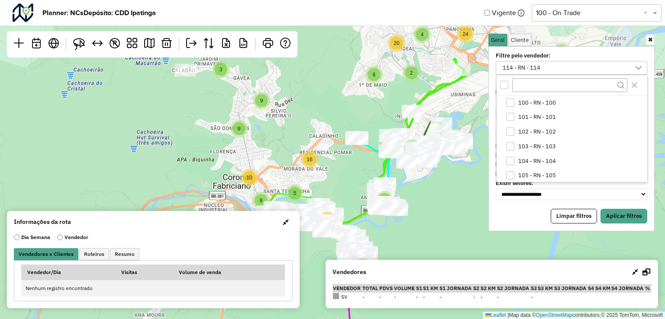
scroll to position [176, 0]
drag, startPoint x: 418, startPoint y: 84, endPoint x: 376, endPoint y: 144, distance: 73.1
click at [387, 165] on div "2 3 5 9 4 3 4 3 5 2 6 5 4 10 8 5 2 2 4 4 28 6 27 24 20 5 4 8 2 6 9 6 10 16 3 9 …" at bounding box center [332, 159] width 665 height 319
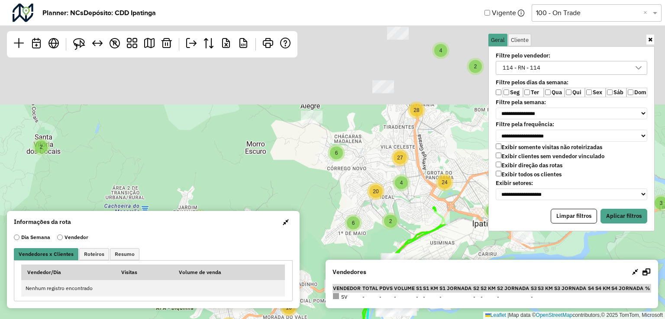
drag, startPoint x: 351, startPoint y: 151, endPoint x: 351, endPoint y: 172, distance: 21.2
click at [351, 172] on div "2 3 5 9 4 3 4 3 5 2 6 5 4 10 8 5 2 2 4 4 28 6 27 24 20 5 4 8 2 6 9 6 10 16 3 9 …" at bounding box center [332, 159] width 665 height 319
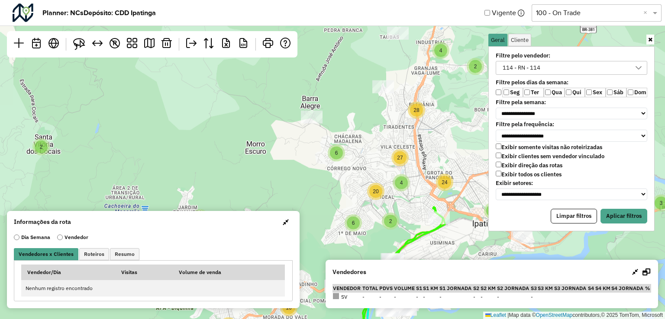
click at [592, 64] on div "114 - RN - 114" at bounding box center [564, 67] width 131 height 13
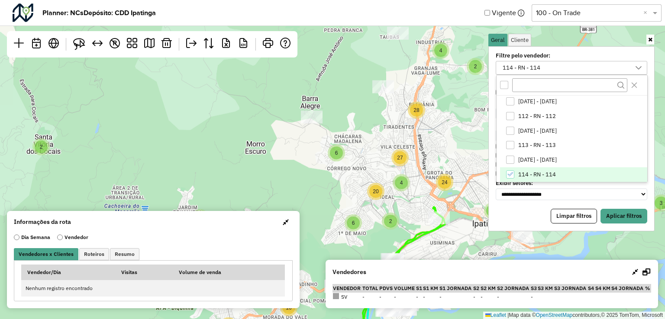
click at [504, 84] on div "All items unselected" at bounding box center [504, 85] width 8 height 8
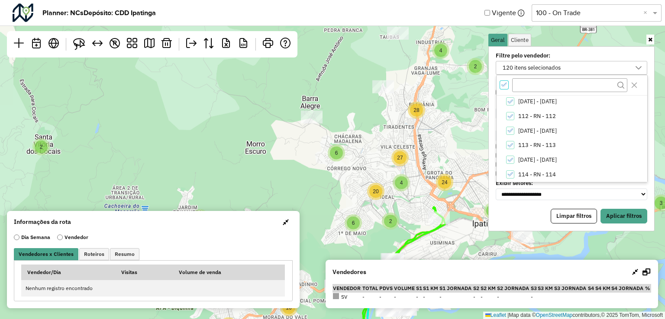
scroll to position [3, 3]
click at [504, 84] on icon "All items selected" at bounding box center [504, 85] width 6 height 6
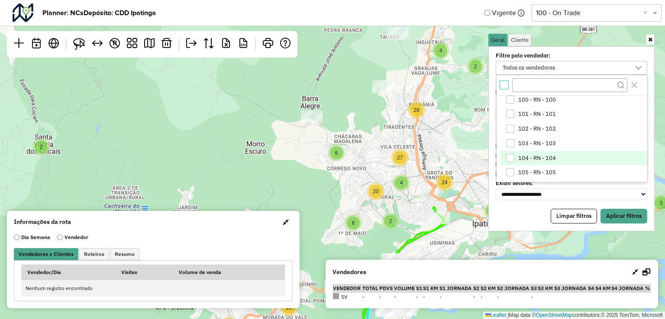
scroll to position [46, 0]
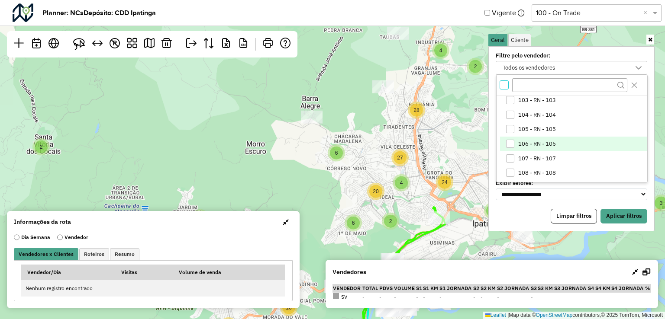
click at [508, 142] on div "106 - RN - 106" at bounding box center [510, 144] width 8 height 8
click at [614, 210] on button "Aplicar filtros" at bounding box center [623, 216] width 47 height 15
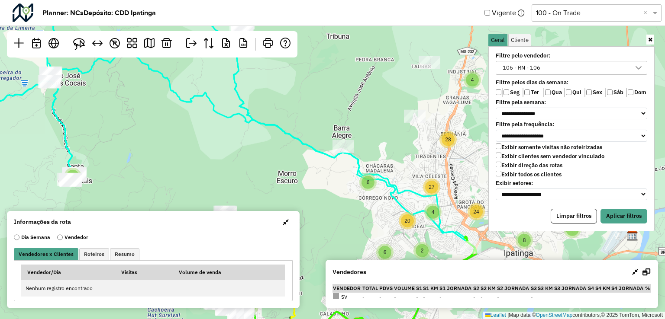
drag, startPoint x: 312, startPoint y: 125, endPoint x: 379, endPoint y: 137, distance: 68.5
click at [410, 142] on div "2 5 3 3 5 3 6 2 3 6 6 8 16 5 5 9 5 27 8 4 9 4 6 10 2 10 28 8 20 10 4 9 4 4 24 2…" at bounding box center [332, 159] width 665 height 319
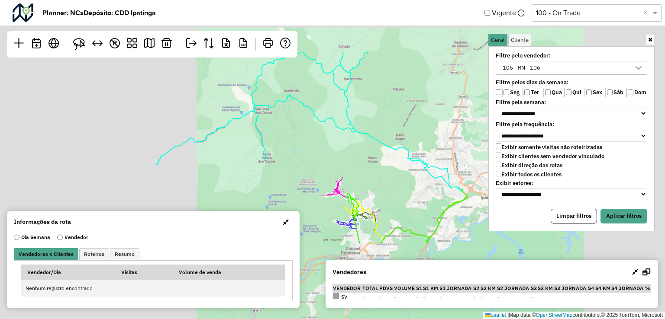
scroll to position [4, 32]
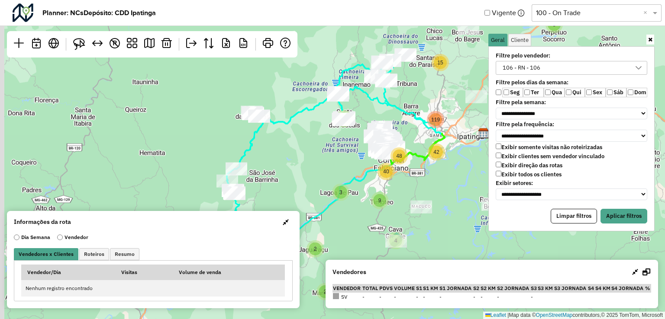
drag, startPoint x: 430, startPoint y: 114, endPoint x: 433, endPoint y: 110, distance: 5.3
click at [433, 110] on div "2 2 8 3 5 10 10 11 7 3 15 4 9 40 2 119 42 48 ↦ Leaflet | Map data © OpenStreetM…" at bounding box center [332, 159] width 665 height 319
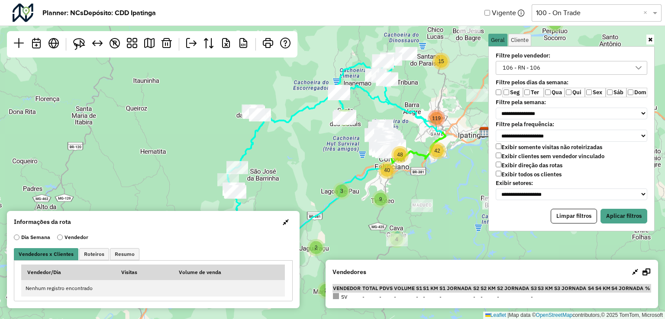
click at [283, 223] on span "button" at bounding box center [286, 222] width 6 height 7
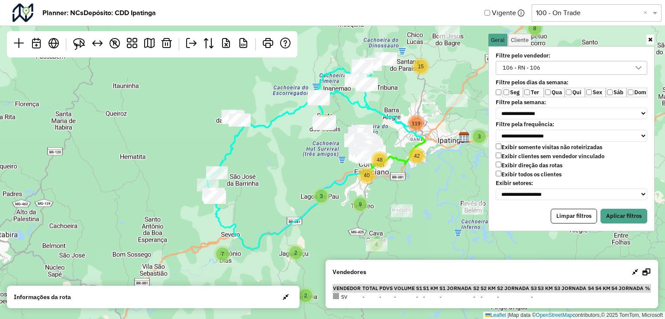
drag, startPoint x: 365, startPoint y: 223, endPoint x: 352, endPoint y: 227, distance: 13.6
click at [352, 227] on div "2 2 8 3 5 10 10 11 7 3 15 4 9 40 2 119 42 48 ↦ Leaflet | Map data © OpenStreetM…" at bounding box center [332, 159] width 665 height 319
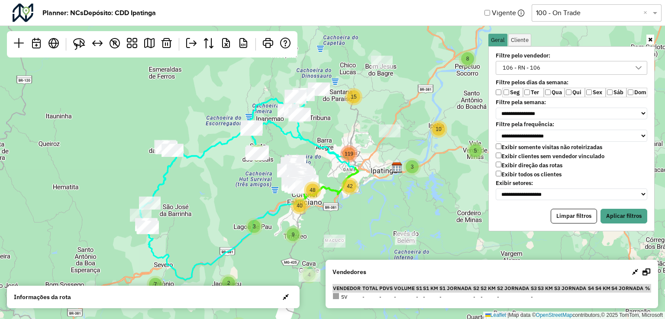
drag, startPoint x: 431, startPoint y: 89, endPoint x: 392, endPoint y: 105, distance: 41.3
click at [392, 105] on div "2 2 8 3 5 10 10 11 7 3 15 4 9 40 2 119 42 48 ↦ Leaflet | Map data © OpenStreetM…" at bounding box center [332, 159] width 665 height 319
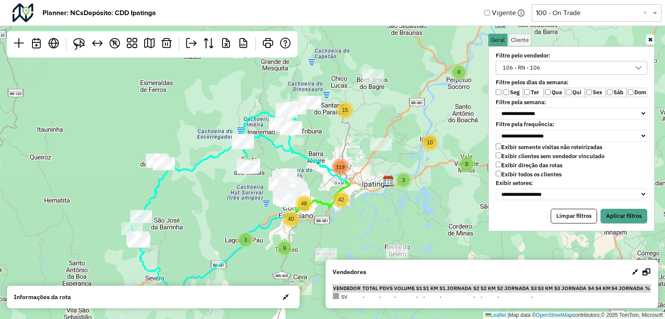
drag, startPoint x: 449, startPoint y: 92, endPoint x: 441, endPoint y: 109, distance: 19.4
click at [439, 109] on div "2 2 8 3 5 10 10 11 7 3 15 4 9 40 2 119 42 48 ↦ Leaflet | Map data © OpenStreetM…" at bounding box center [332, 159] width 665 height 319
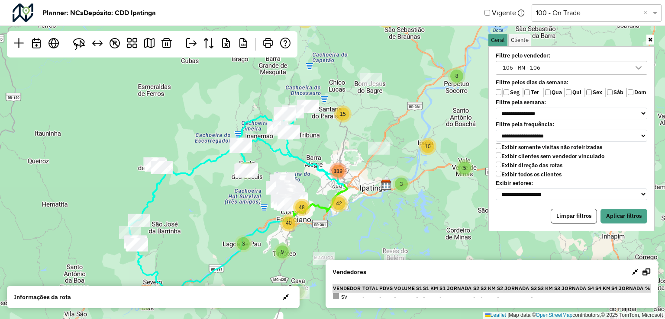
click at [533, 69] on div "106 - RN - 106" at bounding box center [521, 67] width 44 height 13
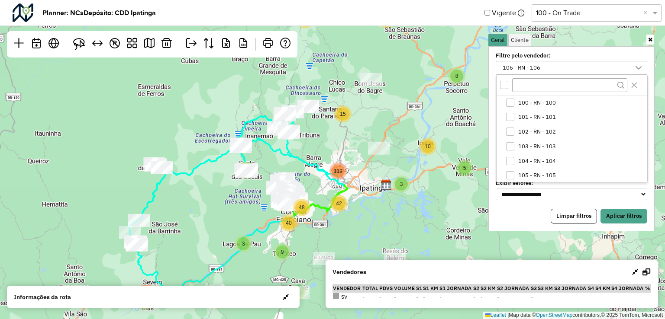
scroll to position [16, 0]
click at [508, 173] on icon "106 - RN - 106" at bounding box center [510, 175] width 6 height 6
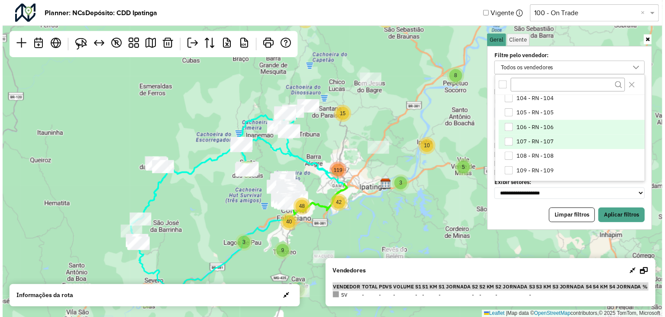
scroll to position [59, 0]
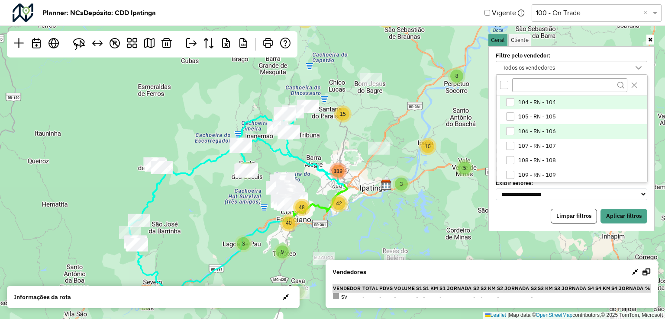
click at [512, 102] on div "104 - RN - 104" at bounding box center [510, 102] width 8 height 8
drag, startPoint x: 642, startPoint y: 216, endPoint x: 419, endPoint y: 123, distance: 241.3
click at [641, 216] on button "Aplicar filtros" at bounding box center [623, 216] width 47 height 15
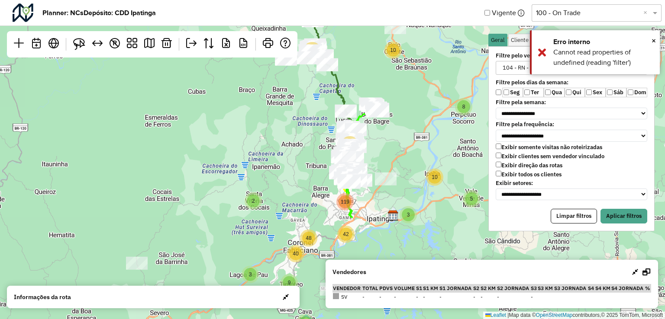
drag, startPoint x: 405, startPoint y: 139, endPoint x: 411, endPoint y: 170, distance: 31.7
click at [412, 170] on div "2 2 3 4 3 10 9 5 2 8 10 11 42 15 7 40 119 48 ↦ Leaflet | Map data © OpenStreetM…" at bounding box center [332, 159] width 665 height 319
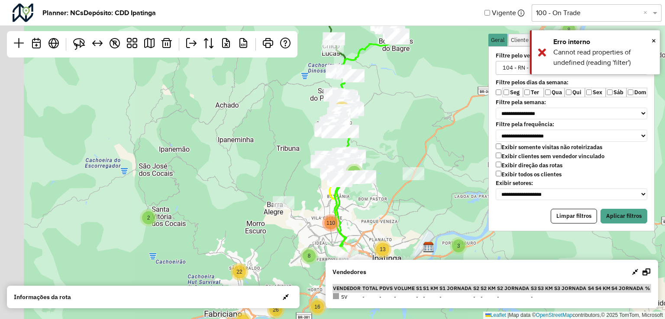
drag, startPoint x: 355, startPoint y: 180, endPoint x: 406, endPoint y: 153, distance: 58.1
click at [406, 153] on div "2 2 8 3 5 9 10 9 6 3 14 4 8 8 32 2 6 110 5 13 8 16 26 22 ↦ Leaflet | Map data ©…" at bounding box center [332, 159] width 665 height 319
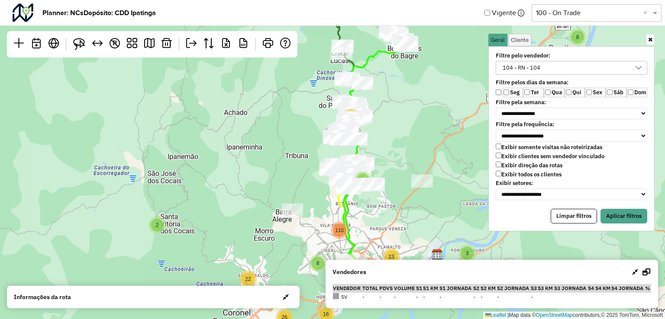
drag, startPoint x: 394, startPoint y: 123, endPoint x: 380, endPoint y: 134, distance: 17.9
click at [393, 134] on div "2 2 8 3 5 9 10 9 6 3 14 4 8 8 32 2 6 110 5 13 8 16 26 22 ↦ Leaflet | Map data ©…" at bounding box center [332, 159] width 665 height 319
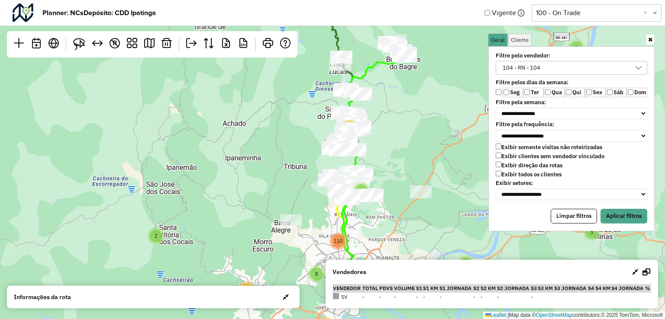
click at [612, 71] on div "104 - RN - 104" at bounding box center [564, 67] width 131 height 13
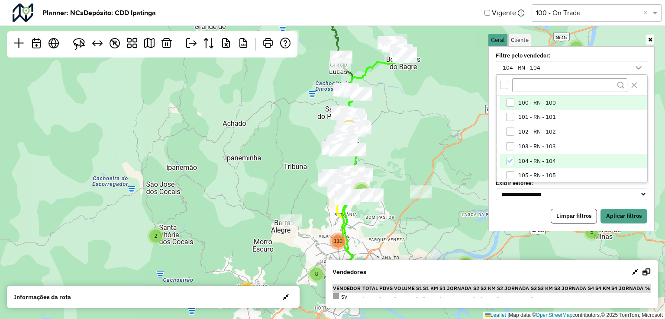
click at [521, 105] on span "100 - RN - 100" at bounding box center [537, 103] width 38 height 7
click at [508, 159] on icon "104 - RN - 104" at bounding box center [510, 161] width 6 height 6
click at [634, 215] on button "Aplicar filtros" at bounding box center [623, 216] width 47 height 15
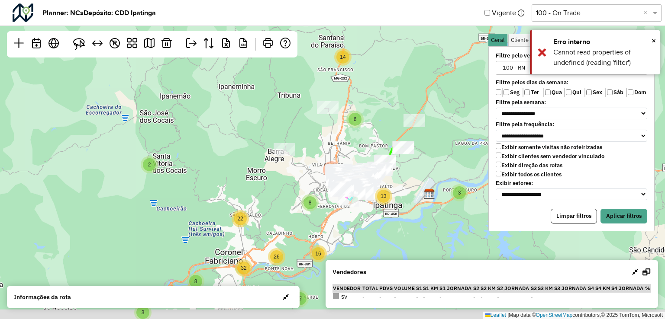
drag, startPoint x: 437, startPoint y: 205, endPoint x: 428, endPoint y: 137, distance: 68.4
click at [428, 125] on div "2 2 5 3 4 9 3 10 8 16 5 2 8 13 9 8 26 8 14 6 32 110 6 22 ↦ Leaflet | Map data ©…" at bounding box center [332, 159] width 665 height 319
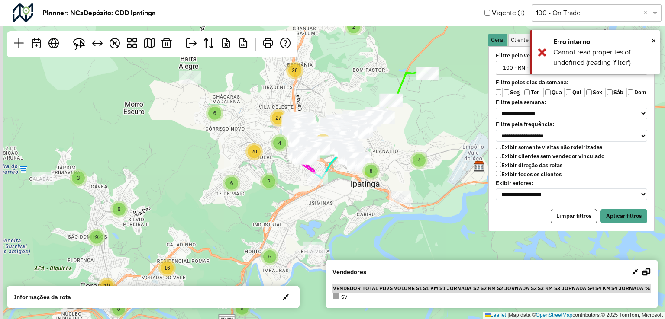
drag, startPoint x: 402, startPoint y: 163, endPoint x: 433, endPoint y: 150, distance: 34.2
click at [433, 150] on div "8 3 5 9 3 4 10 4 3 5 2 6 5 4 10 8 5 2 2 4 4 28 6 27 24 20 5 4 8 2 6 9 6 10 16 3…" at bounding box center [332, 159] width 665 height 319
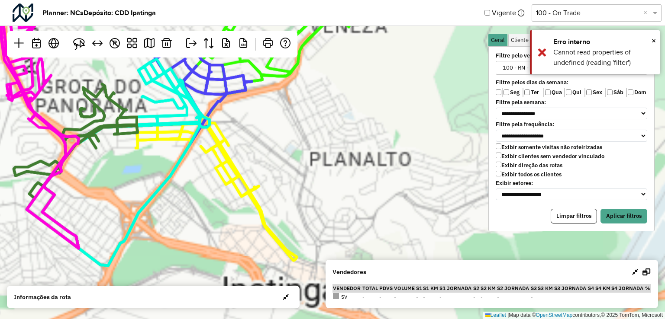
drag, startPoint x: 382, startPoint y: 142, endPoint x: 424, endPoint y: 155, distance: 44.2
click at [424, 155] on div "3 5 3 5 4 3 2 5 5 4 9 2 3 3 2 2 2 2 3 4 5 5 3 5 9 2 4 2 8 8 9 4 2 3 6 7 2 3 15 …" at bounding box center [332, 159] width 665 height 319
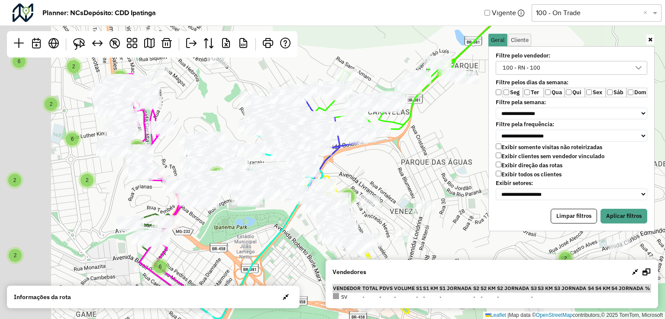
drag, startPoint x: 303, startPoint y: 131, endPoint x: 348, endPoint y: 153, distance: 50.3
click at [405, 175] on div "3 2 2 3 4 3 2 3 2 5 2 3 2 6 2 2 3 2 6 3 2 3 4 6 2 3 2 10 3 2 4 2 2 2 3 2 2 2 ↦ …" at bounding box center [332, 159] width 665 height 319
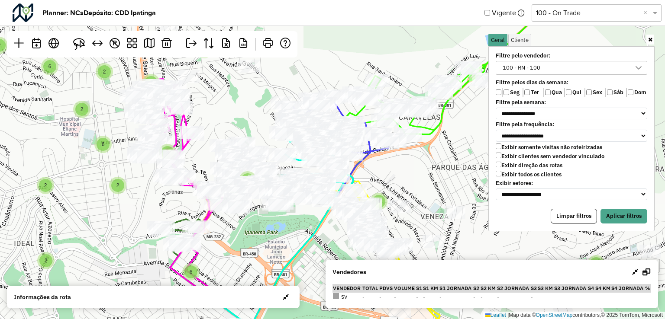
drag, startPoint x: 406, startPoint y: 168, endPoint x: 366, endPoint y: 157, distance: 42.3
click at [420, 170] on div "3 2 2 3 4 3 2 3 2 5 2 3 2 6 2 2 3 2 6 3 2 3 4 6 2 3 2 10 3 2 4 2 2 2 3 2 2 2 4 …" at bounding box center [332, 159] width 665 height 319
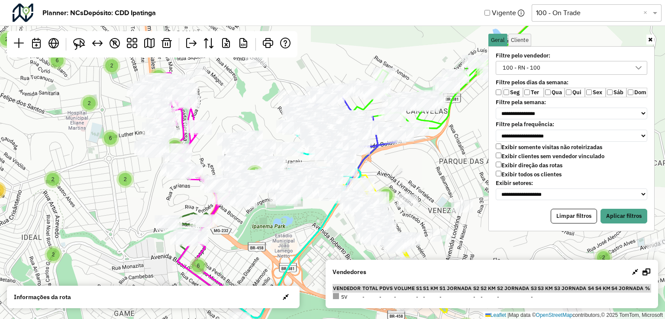
drag, startPoint x: 265, startPoint y: 116, endPoint x: 256, endPoint y: 118, distance: 9.3
click at [295, 105] on div "3 2 2 3 4 3 2 3 2 5 2 3 2 6 2 2 3 2 6 3 2 3 4 6 2 3 2 10 3 2 4 2 2 2 3 2 2 2 4 …" at bounding box center [332, 159] width 665 height 319
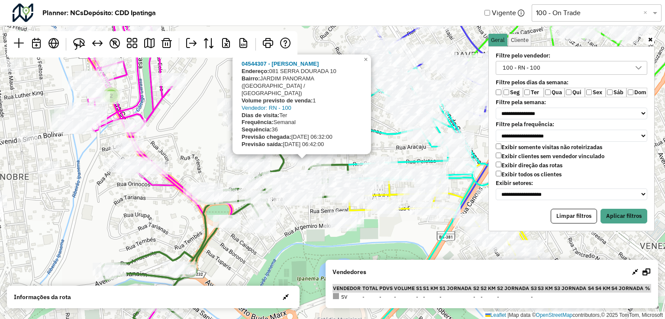
click at [299, 223] on div "2 2 2 2 4 2 2 5 2 2 2 2 2 2 2 2 2 4 2 3 2 04544307 - LUIZ CARLOS DE MELO Endere…" at bounding box center [332, 159] width 665 height 319
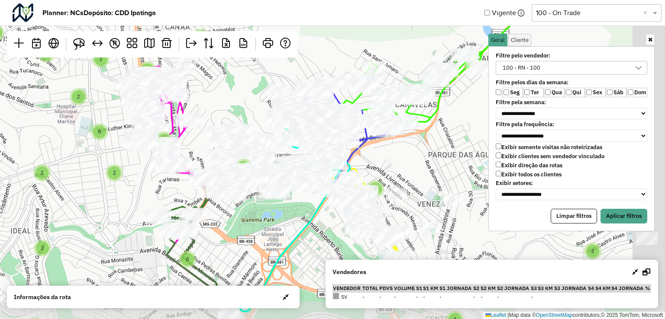
drag, startPoint x: 408, startPoint y: 197, endPoint x: 363, endPoint y: 171, distance: 52.0
click at [363, 171] on div "3 2 2 3 4 3 2 3 2 5 2 3 2 6 2 2 3 2 6 3 2 3 4 6 2 3 2 10 3 2 4 2 2 2 2 2 2 4 2 …" at bounding box center [332, 159] width 665 height 319
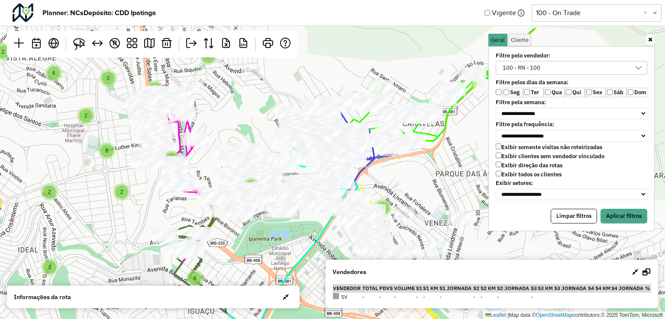
drag, startPoint x: 278, startPoint y: 208, endPoint x: 277, endPoint y: 230, distance: 22.1
click at [286, 225] on div "3 2 2 3 4 3 2 3 2 5 2 3 2 6 2 2 3 2 6 3 2 3 4 6 2 3 2 10 3 2 4 2 2 2 2 2 2 4 2 …" at bounding box center [332, 159] width 665 height 319
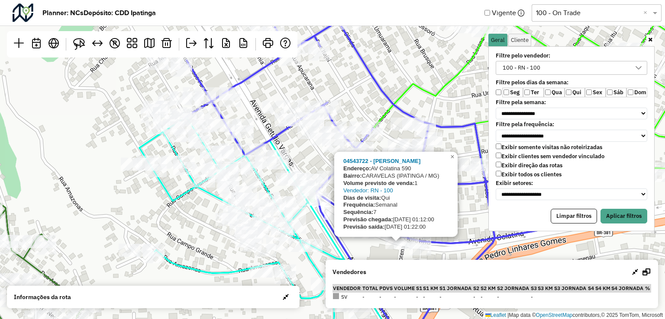
click at [418, 137] on div at bounding box center [425, 130] width 22 height 13
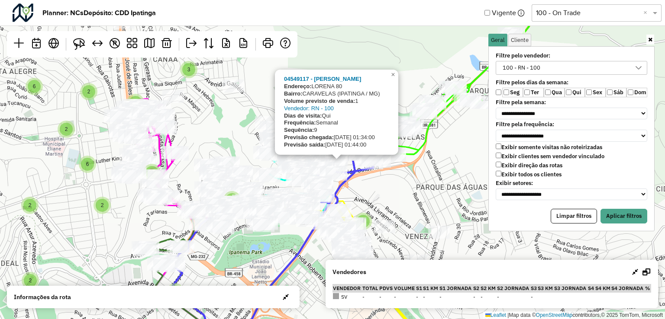
click at [372, 190] on div "3 2 2 3 4 3 2 3 2 5 2 3 2 6 2 2 3 2 6 3 2 3 4 6 2 3 2 10 3 2 4 2 2 2 2 2 2 4 2 …" at bounding box center [332, 159] width 665 height 319
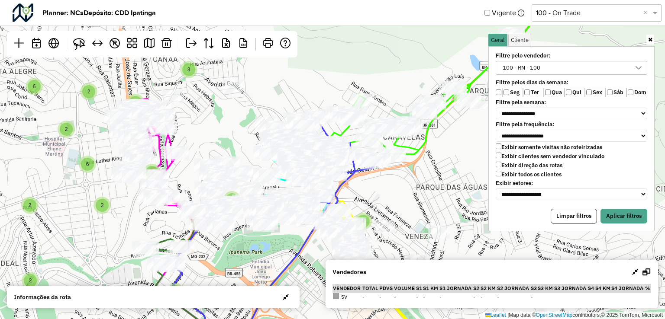
click at [545, 70] on div "100 - RN - 100" at bounding box center [564, 67] width 131 height 13
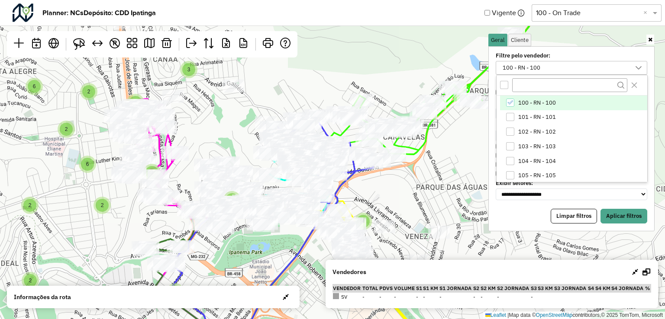
click at [522, 103] on span "100 - RN - 100" at bounding box center [537, 103] width 38 height 7
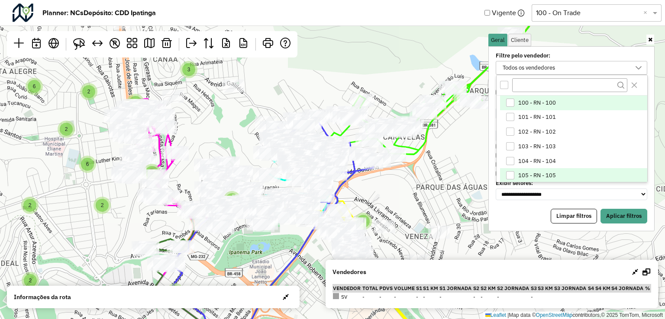
click at [520, 175] on span "105 - RN - 105" at bounding box center [537, 175] width 38 height 7
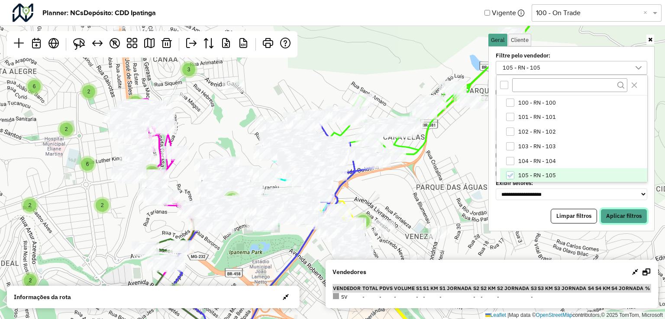
click at [625, 212] on button "Aplicar filtros" at bounding box center [623, 216] width 47 height 15
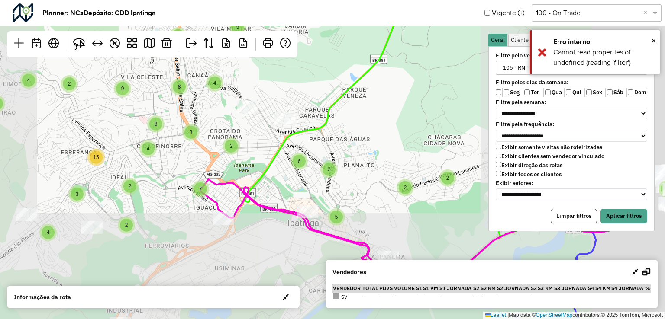
drag, startPoint x: 436, startPoint y: 153, endPoint x: 344, endPoint y: 84, distance: 114.1
click at [323, 68] on div "3 5 3 5 4 5 5 4 9 2 3 3 2 2 2 2 3 4 5 5 3 5 9 2 4 2 8 8 9 4 2 3 6 7 2 3 15 5 2 …" at bounding box center [332, 159] width 665 height 319
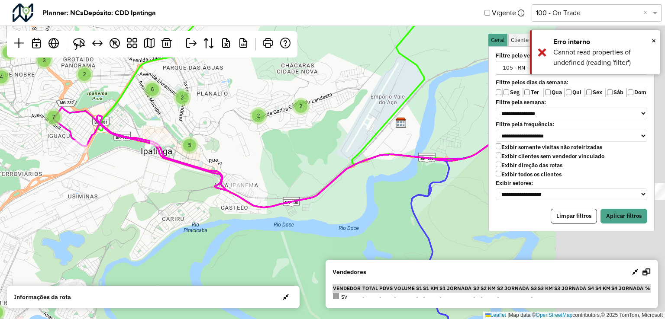
drag, startPoint x: 429, startPoint y: 161, endPoint x: 362, endPoint y: 129, distance: 75.1
click at [270, 150] on div "3 5 3 5 5 5 4 9 2 3 3 2 2 2 2 3 4 5 5 3 5 9 2 4 2 8 8 9 4 2 3 6 7 2 3 15 5 2 2 …" at bounding box center [332, 159] width 665 height 319
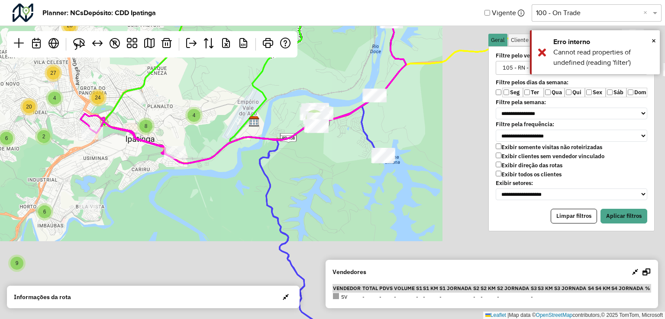
drag, startPoint x: 360, startPoint y: 101, endPoint x: 298, endPoint y: 111, distance: 63.1
click at [257, 101] on div "3 5 5 9 2 3 3 2 2 3 5 5 3 5 9 2 4 2 8 8 9 4 2 3 6 7 2 3 15 2 2 5 2 4 8 4 8 4 10…" at bounding box center [332, 159] width 665 height 319
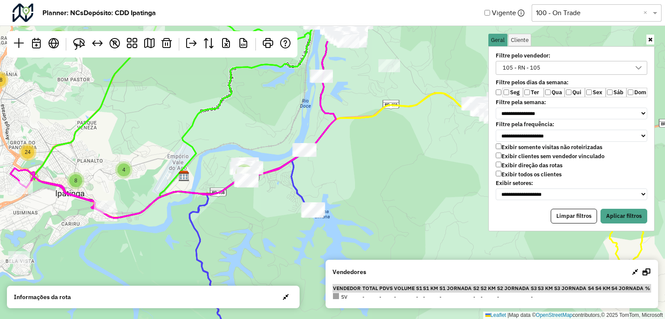
drag, startPoint x: 388, startPoint y: 112, endPoint x: 388, endPoint y: 138, distance: 26.0
click at [373, 174] on div "2 8 3 5 9 4 3 4 10 4 3 5 2 6 5 4 10 8 5 2 2 4 4 28 6 27 24 20 5 4 8 2 6 9 6 10 …" at bounding box center [332, 159] width 665 height 319
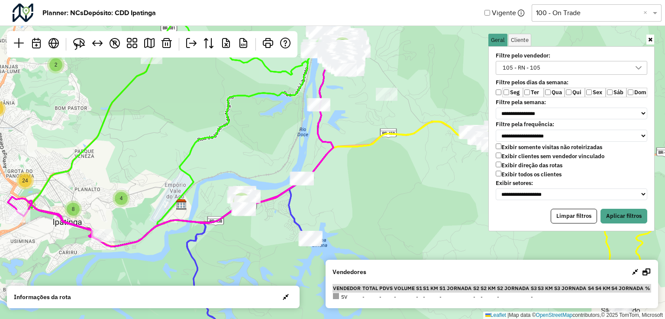
drag, startPoint x: 395, startPoint y: 145, endPoint x: 367, endPoint y: 148, distance: 27.8
click at [382, 189] on div "8 3 5 9 3 4 10 4 3 5 2 6 5 4 10 8 5 2 2 4 4 28 6 27 24 20 5 4 8 2 6 9 6 10 16 3…" at bounding box center [332, 159] width 665 height 319
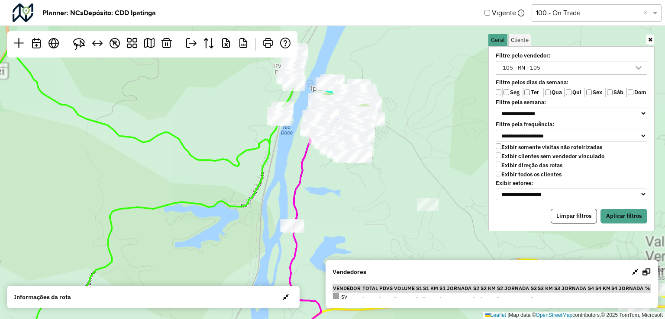
drag, startPoint x: 344, startPoint y: 116, endPoint x: 386, endPoint y: 170, distance: 68.9
click at [386, 170] on div "3 5 3 5 4 8 2 3 4 5 5 3 5 9 2 4 2 8 8 9 4 2 3 6 7 2 3 15 2 2 5 2 2 4 4 4 10 ↦ L…" at bounding box center [332, 159] width 665 height 319
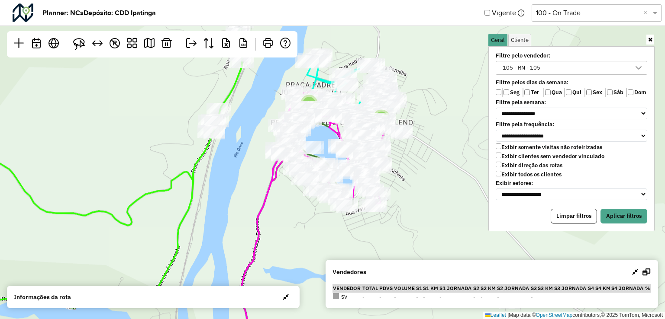
drag, startPoint x: 394, startPoint y: 141, endPoint x: 427, endPoint y: 201, distance: 68.4
click at [427, 201] on div "4 3 4 ↦ Leaflet | Map data © OpenStreetMap contributors,© 2025 TomTom, Microsoft" at bounding box center [332, 159] width 665 height 319
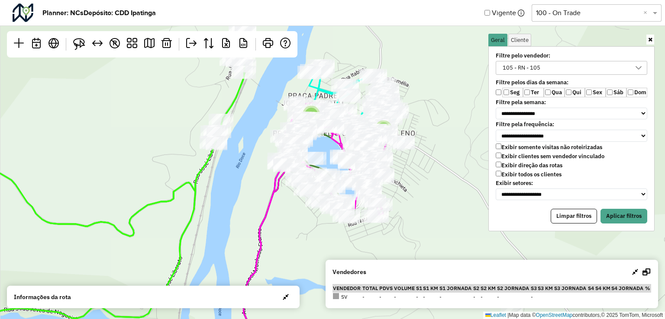
drag, startPoint x: 363, startPoint y: 171, endPoint x: 411, endPoint y: 195, distance: 52.8
click at [411, 195] on div "4 3 4 ↦ Leaflet | Map data © OpenStreetMap contributors,© 2025 TomTom, Microsoft" at bounding box center [332, 159] width 665 height 319
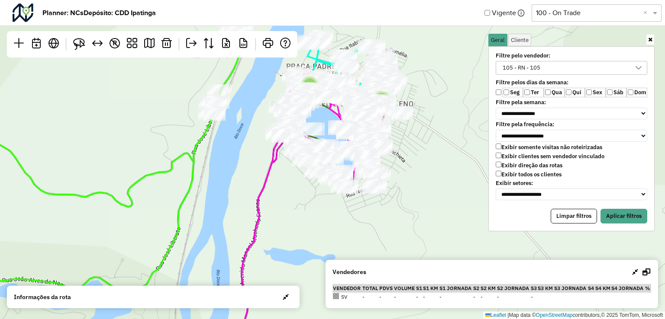
drag, startPoint x: 419, startPoint y: 210, endPoint x: 413, endPoint y: 120, distance: 90.2
click at [413, 89] on div "4 3 4 ↦ Leaflet | Map data © OpenStreetMap contributors,© 2025 TomTom, Microsoft" at bounding box center [332, 159] width 665 height 319
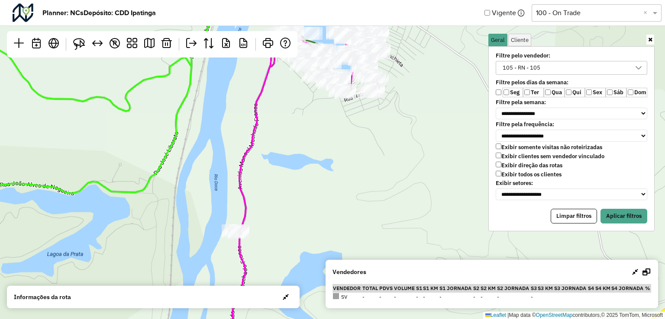
drag, startPoint x: 414, startPoint y: 205, endPoint x: 409, endPoint y: 117, distance: 87.5
click at [418, 109] on div "4 3 4 3 2 ↦ Leaflet | Map data © OpenStreetMap contributors,© 2025 TomTom, Micr…" at bounding box center [332, 159] width 665 height 319
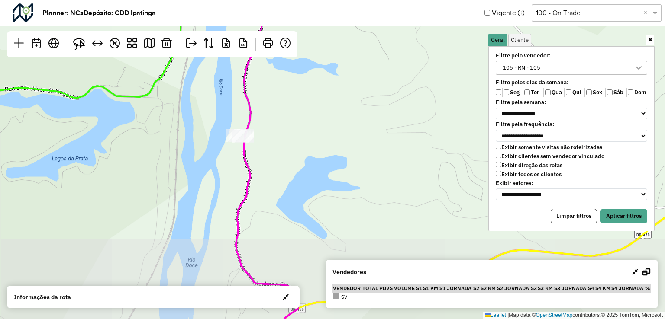
click at [398, 132] on div "4 3 4 3 2 ↦ Leaflet | Map data © OpenStreetMap contributors,© 2025 TomTom, Micr…" at bounding box center [332, 159] width 665 height 319
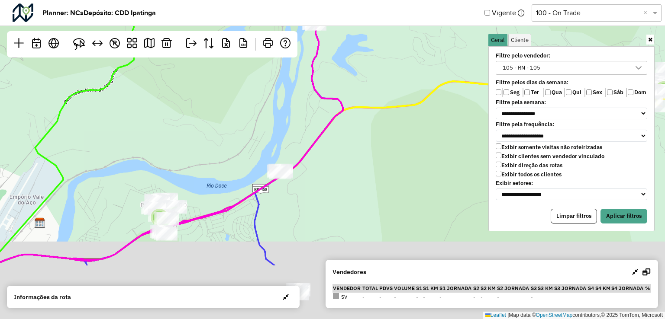
drag, startPoint x: 415, startPoint y: 159, endPoint x: 430, endPoint y: 122, distance: 39.2
click at [402, 108] on div "3 5 3 5 4 8 5 3 2 3 4 5 5 3 5 9 2 4 2 8 8 9 4 2 3 6 7 2 3 15 2 2 5 2 2 4 8 4 8 …" at bounding box center [332, 159] width 665 height 319
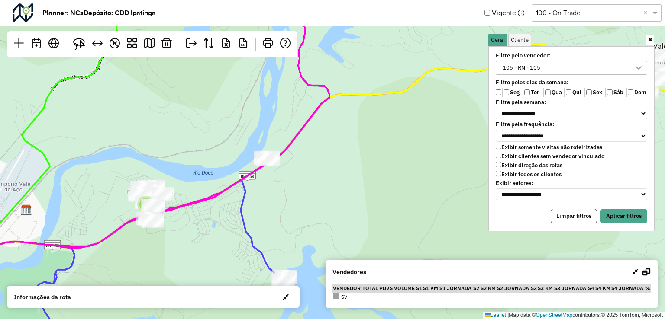
drag, startPoint x: 388, startPoint y: 192, endPoint x: 286, endPoint y: 224, distance: 106.5
click at [227, 240] on div "3 5 3 5 4 5 3 2 3 4 5 5 3 5 9 2 4 2 8 8 9 4 2 3 6 7 2 3 15 2 2 5 2 2 4 8 4 8 4 …" at bounding box center [332, 159] width 665 height 319
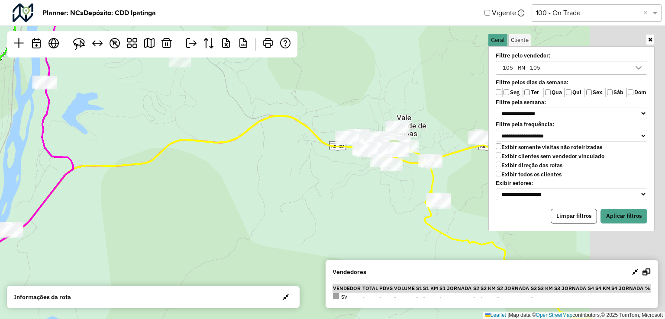
drag, startPoint x: 267, startPoint y: 197, endPoint x: 293, endPoint y: 194, distance: 25.7
click at [232, 212] on div "3 5 3 5 4 2 3 4 5 5 3 5 9 4 2 8 8 9 4 2 3 6 7 2 3 15 2 2 5 2 2 4 8 4 8 ↦ Leafle…" at bounding box center [332, 159] width 665 height 319
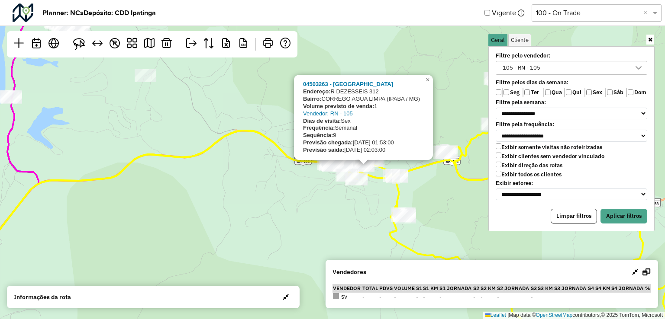
click at [273, 194] on div "3 5 3 5 4 2 3 4 5 5 3 5 8 8 4 2 3 6 7 2 2 5 2 8 9 04503263 - RAIMUNDO GARCIA CA…" at bounding box center [332, 159] width 665 height 319
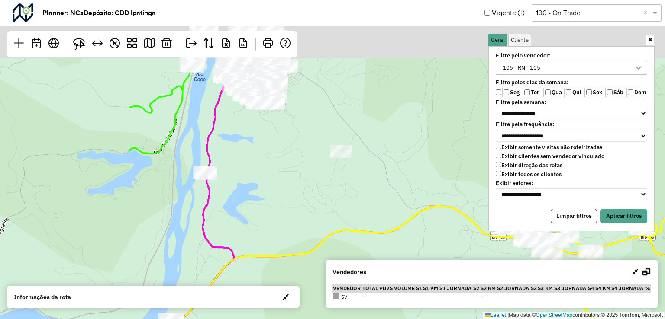
drag, startPoint x: 232, startPoint y: 184, endPoint x: 318, endPoint y: 184, distance: 85.7
click at [431, 260] on hb-planner "**********" at bounding box center [332, 159] width 665 height 319
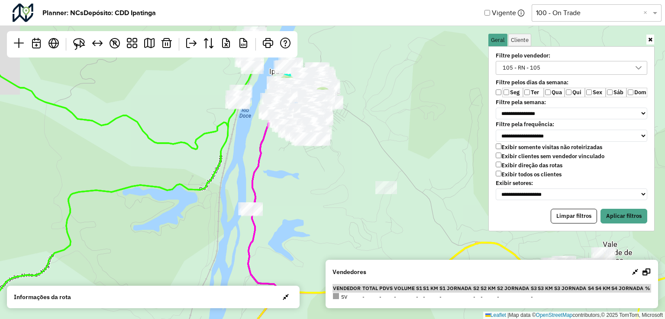
drag, startPoint x: 273, startPoint y: 141, endPoint x: 344, endPoint y: 197, distance: 91.5
click at [351, 204] on div "3 5 3 5 4 2 3 4 5 5 3 5 8 8 4 2 3 6 7 2 2 5 2 8 9 2 4 2 9 2 3 15 2 4 4 4 ↦ Leaf…" at bounding box center [332, 159] width 665 height 319
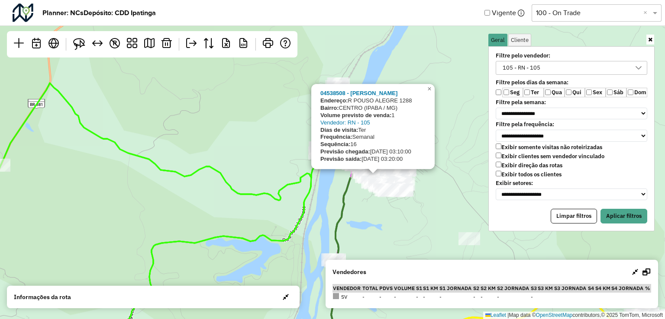
drag, startPoint x: 332, startPoint y: 196, endPoint x: 344, endPoint y: 202, distance: 13.0
click at [379, 222] on div "3 5 3 5 4 8 2 3 4 5 5 3 5 9 2 4 2 8 8 9 4 2 3 6 7 2 3 15 2 2 5 2 2 4 4 4 10 045…" at bounding box center [332, 159] width 665 height 319
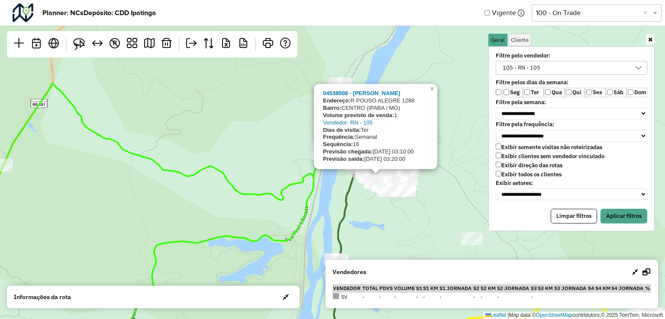
click at [283, 144] on div "3 5 3 5 4 8 2 3 4 5 5 3 5 9 2 4 2 8 8 9 4 2 3 6 7 2 3 15 2 2 5 2 2 4 4 4 9 0453…" at bounding box center [332, 159] width 665 height 319
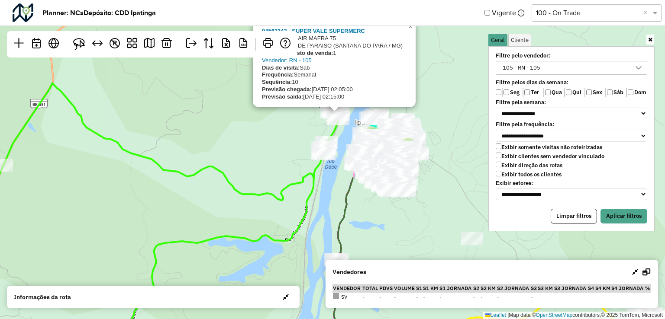
click at [316, 134] on div "3 5 3 5 4 8 2 3 4 5 5 3 5 9 2 4 2 8 8 9 4 2 3 6 7 2 3 15 2 2 5 2 2 4 4 4 9 0456…" at bounding box center [332, 159] width 665 height 319
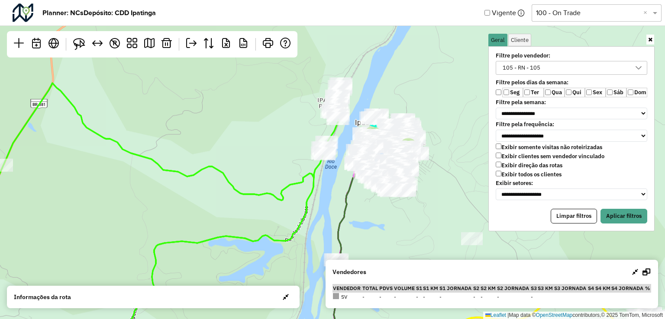
click at [571, 14] on input "text" at bounding box center [588, 13] width 104 height 10
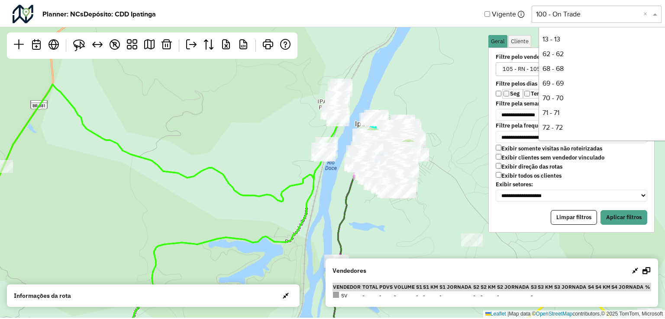
scroll to position [220, 0]
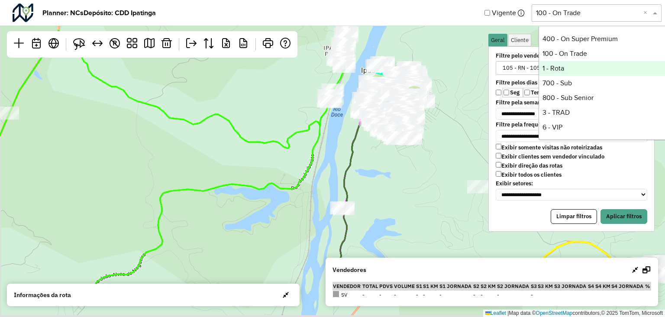
drag, startPoint x: 406, startPoint y: 198, endPoint x: 396, endPoint y: 203, distance: 12.0
click at [353, 55] on div "3 5 3 5 4 8 2 3 4 5 5 3 5 9 2 4 2 8 8 9 4 2 3 6 7 2 3 15 2 2 5 2 2 4 4 4 9 ↦ Le…" at bounding box center [332, 158] width 665 height 317
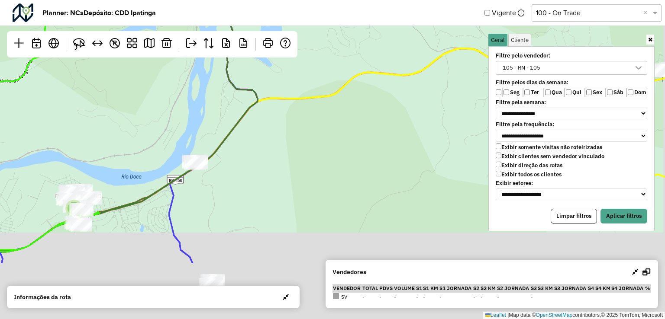
drag, startPoint x: 354, startPoint y: 140, endPoint x: 337, endPoint y: 115, distance: 30.8
click at [337, 115] on div "3 5 3 5 4 8 2 3 4 5 5 3 5 9 2 4 2 8 8 9 4 2 3 6 7 2 3 15 2 2 5 2 2 4 4 4 5 8 8 …" at bounding box center [332, 159] width 665 height 319
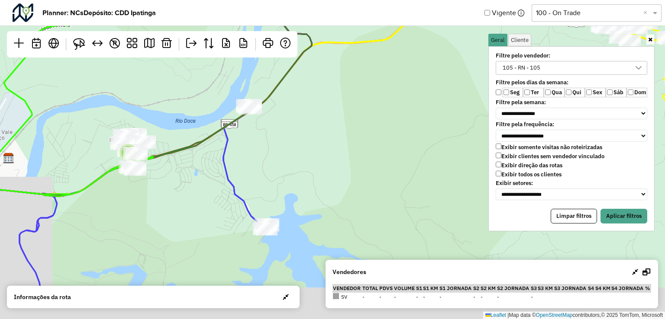
drag, startPoint x: 302, startPoint y: 175, endPoint x: 302, endPoint y: 201, distance: 26.0
click at [325, 149] on div "3 5 3 5 4 2 3 4 5 5 3 5 9 2 4 2 8 8 9 4 2 3 6 7 2 3 15 2 2 5 2 2 4 4 4 8 8 5 10…" at bounding box center [332, 159] width 665 height 319
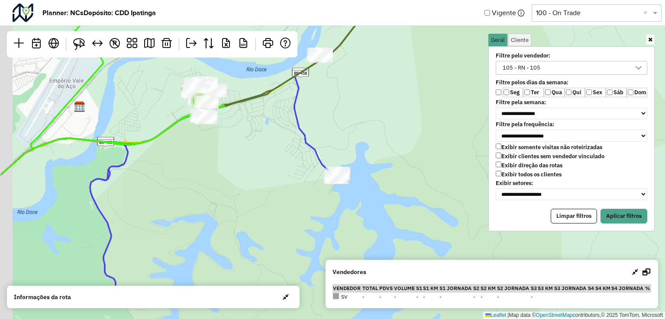
drag, startPoint x: 213, startPoint y: 189, endPoint x: 253, endPoint y: 156, distance: 51.3
click at [263, 154] on div "3 5 3 5 2 3 4 5 5 3 5 9 2 4 2 8 8 9 4 2 3 6 7 2 3 15 2 2 5 2 2 4 4 4 8 8 5 10 4…" at bounding box center [332, 159] width 665 height 319
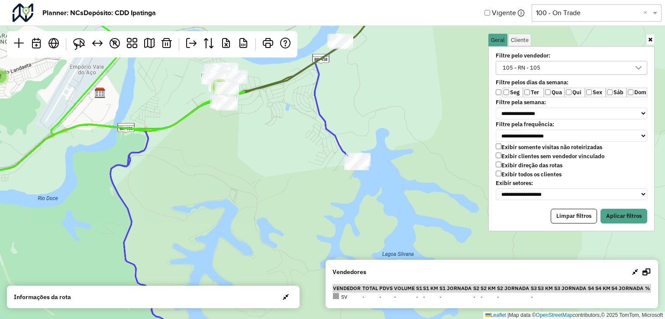
drag, startPoint x: 199, startPoint y: 225, endPoint x: 219, endPoint y: 161, distance: 67.1
click at [211, 154] on div "3 5 3 5 2 3 4 5 5 3 5 9 2 4 2 8 8 9 4 2 3 6 7 2 3 15 2 2 5 2 2 4 4 4 8 8 5 10 5…" at bounding box center [332, 159] width 665 height 319
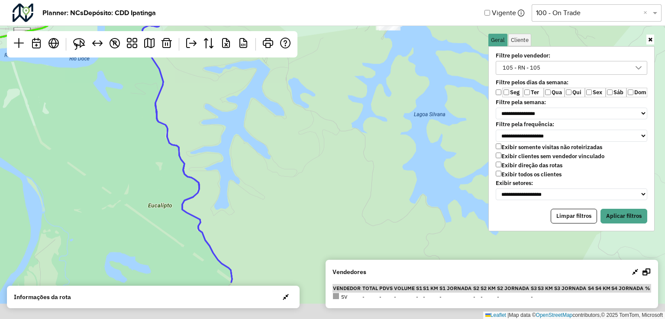
drag, startPoint x: 279, startPoint y: 185, endPoint x: 283, endPoint y: 163, distance: 22.9
click at [283, 164] on div "3 5 3 5 2 3 4 5 5 3 5 9 2 4 2 8 8 9 4 2 3 6 7 2 3 15 2 2 5 2 2 4 4 4 8 8 5 10 5…" at bounding box center [332, 159] width 665 height 319
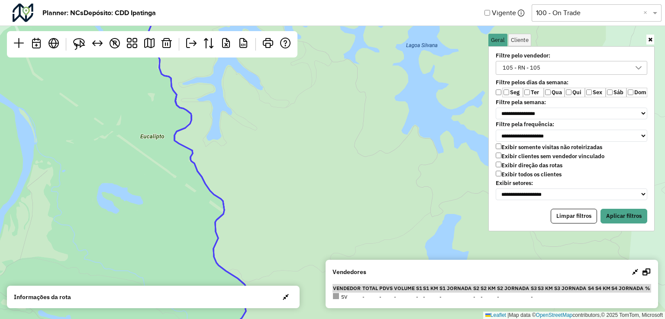
scroll to position [4, 32]
click at [325, 187] on div "3 5 4 5 5 3 9 2 4 2 8 8 9 4 2 3 6 7 2 3 15 2 2 5 2 2 4 4 4 8 8 5 10 5 9 2 3 3 9…" at bounding box center [332, 159] width 665 height 319
click at [537, 61] on div "105 - RN - 105" at bounding box center [521, 67] width 44 height 13
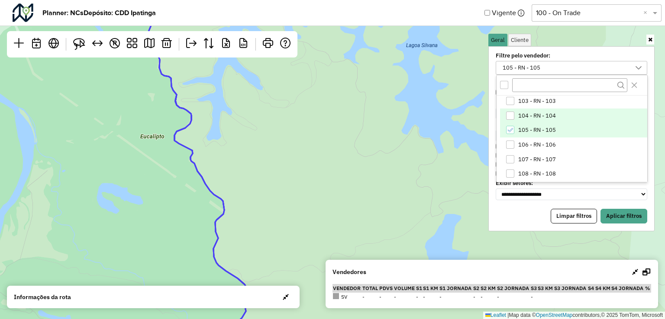
scroll to position [44, 0]
click at [518, 130] on span "105 - RN - 105" at bounding box center [537, 131] width 38 height 7
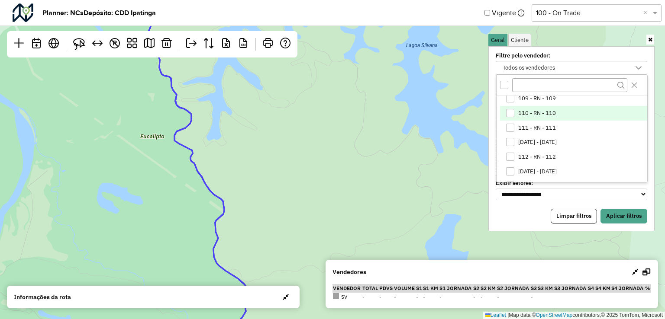
scroll to position [174, 0]
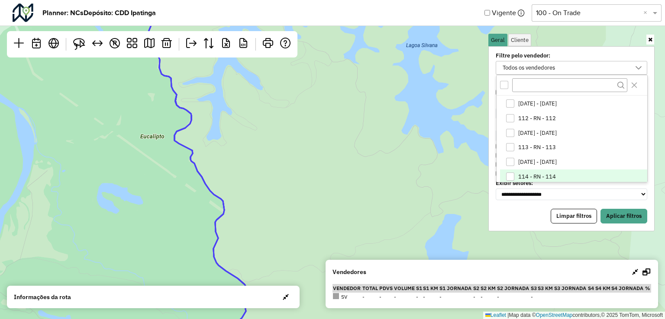
click at [510, 174] on div "114 - RN - 114" at bounding box center [510, 177] width 8 height 8
click at [613, 211] on button "Aplicar filtros" at bounding box center [623, 216] width 47 height 15
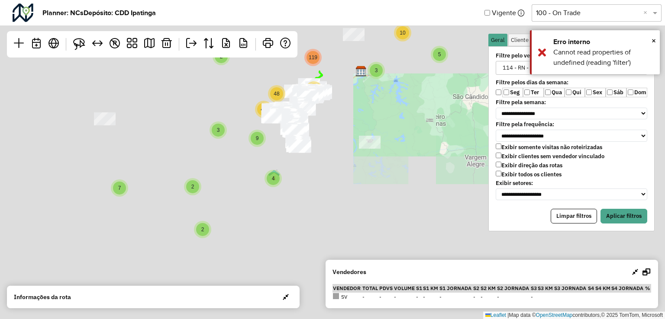
click at [338, 146] on div "2 2 8 3 5 10 10 11 7 3 15 4 9 40 2 119 42 48 ↦ Leaflet | Map data © OpenStreetM…" at bounding box center [332, 159] width 665 height 319
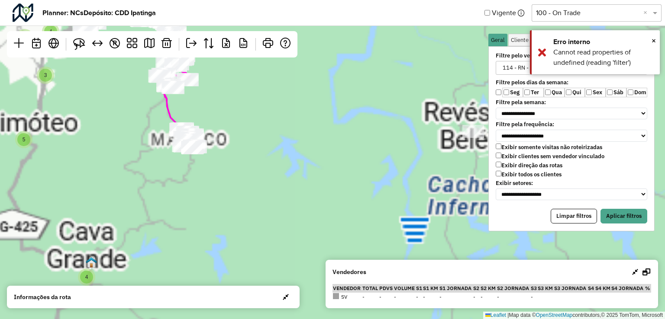
drag, startPoint x: 301, startPoint y: 112, endPoint x: 302, endPoint y: 215, distance: 102.6
click at [340, 268] on hb-planner "**********" at bounding box center [332, 159] width 665 height 319
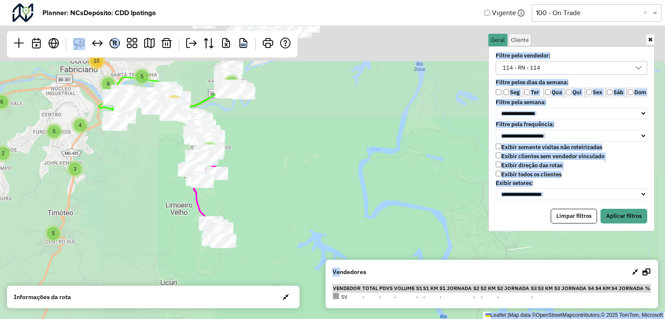
drag, startPoint x: 276, startPoint y: 106, endPoint x: 292, endPoint y: 168, distance: 64.6
click at [348, 209] on div "5 9 2 3 3 2 2 8 4 8 4 10 3 5 2 2 3 5 9 4 3 4 3 5 2 6 5 4 10 8 5 2 2 4 4 28 6 27…" at bounding box center [332, 159] width 665 height 319
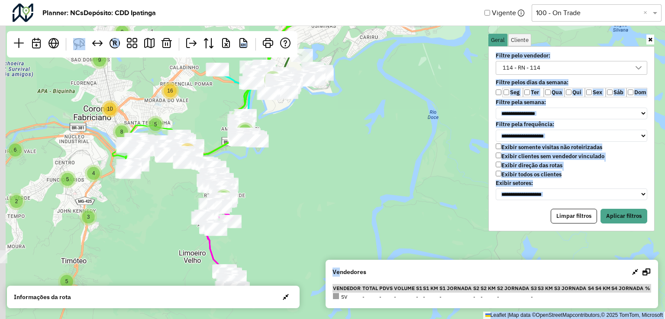
drag, startPoint x: 237, startPoint y: 140, endPoint x: 307, endPoint y: 173, distance: 77.4
click at [254, 171] on div "2 2 3 5 9 4 3 4 3 5 2 6 5 4 10 8 5 2 2 4 4 28 6 27 24 20 5 4 8 2 6 9 6 10 16 3 …" at bounding box center [332, 159] width 665 height 319
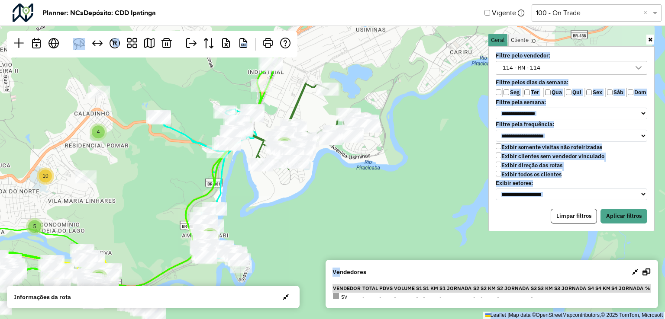
drag, startPoint x: 312, startPoint y: 115, endPoint x: 325, endPoint y: 169, distance: 55.7
click at [373, 186] on div "3 5 3 3 5 2 5 5 4 9 2 3 3 2 2 2 4 5 5 9 2 4 2 8 8 9 4 2 3 6 7 2 3 15 5 2 2 5 2 …" at bounding box center [332, 159] width 665 height 319
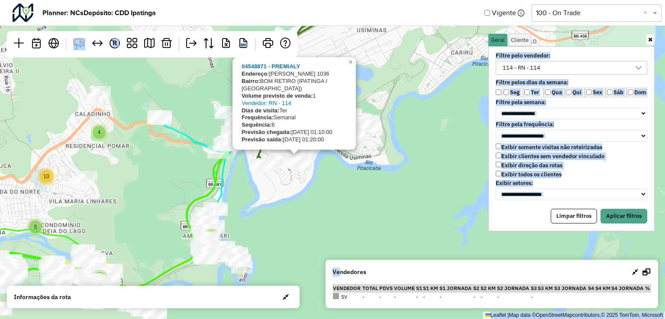
click at [354, 207] on div "3 5 3 3 5 2 5 5 4 9 2 3 3 2 2 2 4 5 5 9 2 4 2 8 8 9 4 2 3 6 7 2 3 15 5 2 2 5 2 …" at bounding box center [332, 159] width 665 height 319
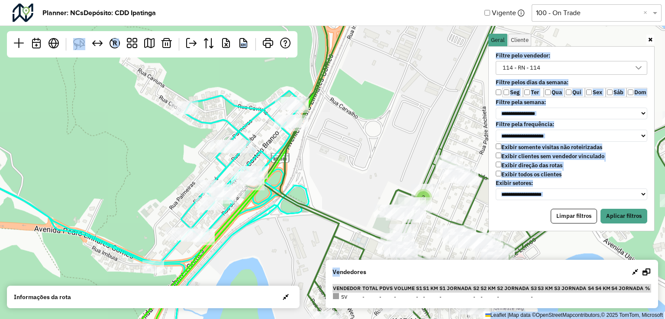
drag, startPoint x: 321, startPoint y: 114, endPoint x: 321, endPoint y: 137, distance: 23.4
click at [321, 137] on div "3 2 5 2 2 2 3 ↦ Leaflet | Map data © OpenStreetMap contributors,© 2025 TomTom, …" at bounding box center [332, 159] width 665 height 319
click at [387, 139] on div "3 2 5 2 2 2 3 ↦ Leaflet | Map data © OpenStreetMap contributors,© 2025 TomTom, …" at bounding box center [332, 159] width 665 height 319
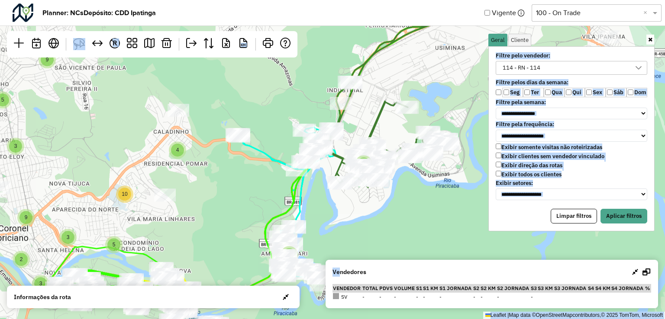
drag, startPoint x: 307, startPoint y: 144, endPoint x: 284, endPoint y: 143, distance: 22.5
click at [262, 113] on div "3 3 5 3 3 5 2 5 5 4 9 2 3 3 2 2 2 2 3 4 5 5 3 5 9 2 4 2 8 8 9 4 2 3 6 7 2 3 15 …" at bounding box center [332, 159] width 665 height 319
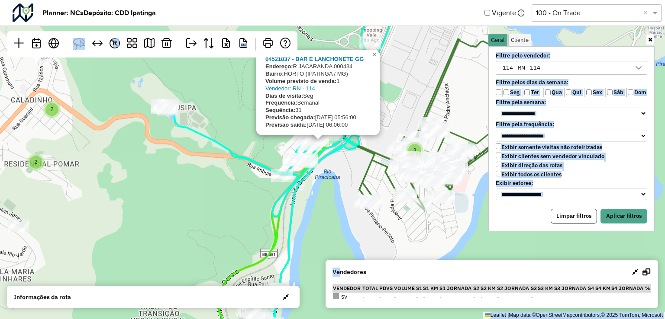
drag, startPoint x: 318, startPoint y: 181, endPoint x: 328, endPoint y: 176, distance: 10.6
click at [318, 180] on div "2 3 5 3 3 3 2 2 2 3 2 2 2 2 3 4 6 2 3 2 10 3 5 2 4 2 2 2 2 6 3 5 3 2 2 2 4 3 2 …" at bounding box center [332, 159] width 665 height 319
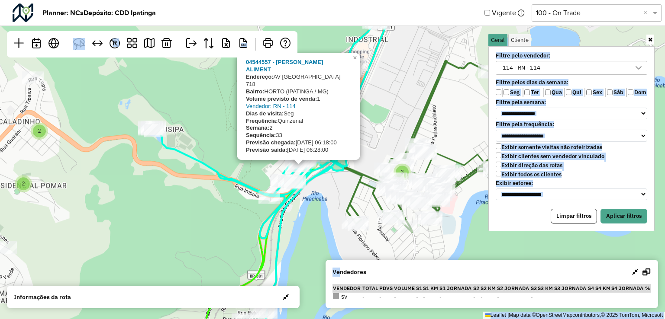
drag, startPoint x: 311, startPoint y: 188, endPoint x: 307, endPoint y: 196, distance: 9.1
click at [307, 196] on div "3 5 3 3 3 2 2 2 3 2 2 2 2 4 6 2 3 2 10 3 5 2 4 2 2 2 2 6 3 5 3 2 2 2 4 3 2 2 4 …" at bounding box center [332, 159] width 665 height 319
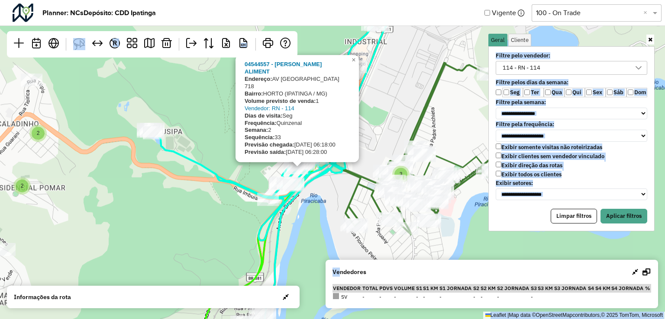
click at [225, 212] on div "3 5 3 3 3 2 2 2 3 2 2 2 2 4 6 2 3 2 10 3 2 4 2 2 2 2 6 3 5 3 2 2 2 4 3 2 2 4 2 …" at bounding box center [332, 159] width 665 height 319
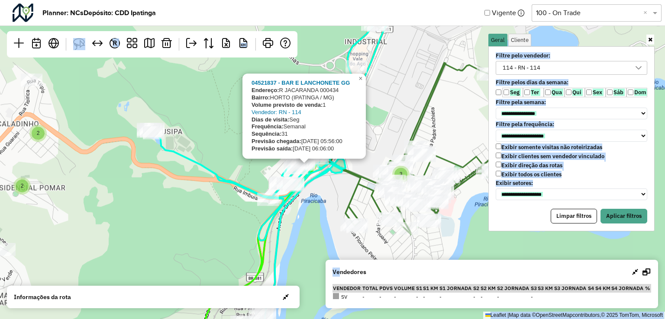
click at [535, 63] on div "114 - RN - 114" at bounding box center [521, 67] width 44 height 13
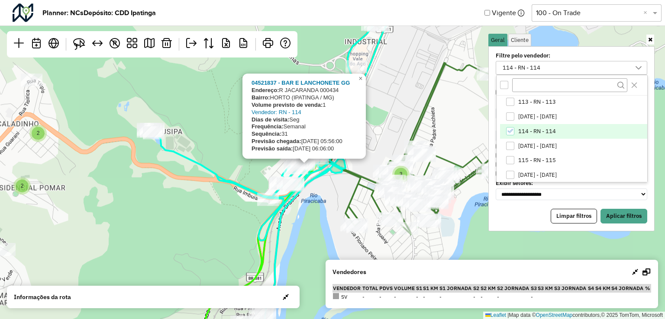
click at [510, 133] on icon "114 - RN - 114" at bounding box center [510, 131] width 6 height 6
click at [515, 126] on li "102 - RN - 102" at bounding box center [573, 129] width 147 height 15
click at [635, 219] on button "Aplicar filtros" at bounding box center [623, 216] width 47 height 15
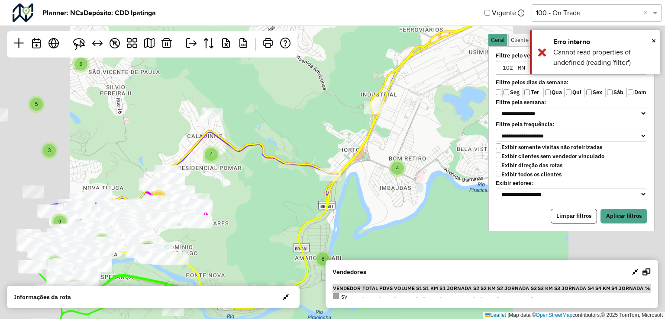
drag, startPoint x: 344, startPoint y: 191, endPoint x: 387, endPoint y: 156, distance: 55.4
click at [428, 105] on div "2 2 3 2 4 4 3 3 3 2 2 2 4 2 3 5 2 6 6 6 2 10 2 3 2 2 3 2 2 3 2 4 3 3 3 5 2 5 5 …" at bounding box center [332, 159] width 665 height 319
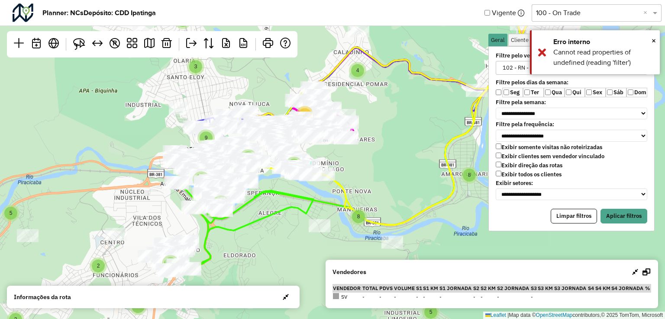
drag, startPoint x: 304, startPoint y: 168, endPoint x: 396, endPoint y: 172, distance: 92.7
click at [396, 172] on div "3 3 3 5 2 5 5 4 9 2 3 3 2 2 2 2 4 5 5 3 5 9 2 4 2 8 8 9 4 2 3 6 7 2 3 15 5 2 2 …" at bounding box center [332, 159] width 665 height 319
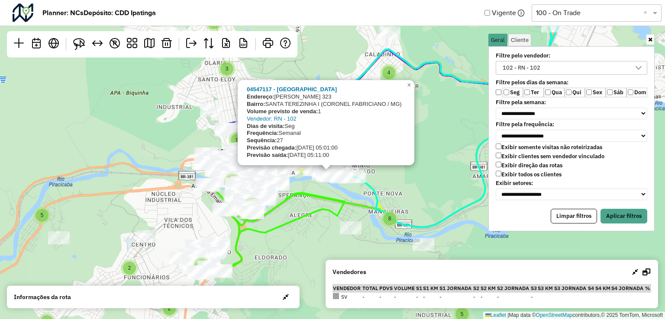
click at [404, 191] on div "3 3 3 5 2 5 5 4 9 2 3 3 2 2 2 4 5 5 3 9 2 4 2 8 8 9 4 2 3 6 7 2 3 15 5 2 2 5 2 …" at bounding box center [332, 159] width 665 height 319
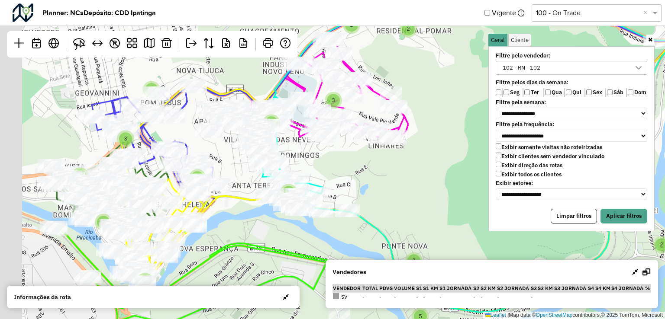
drag, startPoint x: 372, startPoint y: 158, endPoint x: 400, endPoint y: 204, distance: 54.2
click at [400, 204] on div "2 2 3 5 3 3 3 2 2 2 3 2 5 2 2 6 3 5 3 2 2 2 4 3 2 2 4 2 2 ↦ Leaflet | Map data …" at bounding box center [332, 159] width 665 height 319
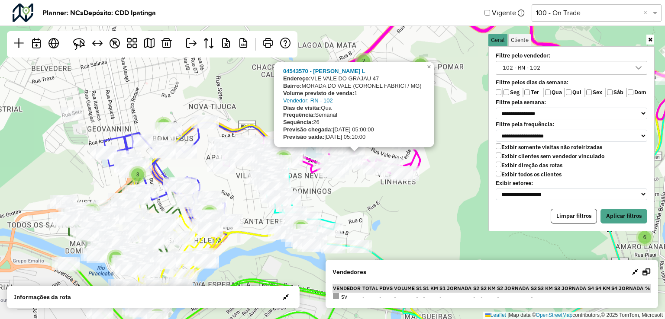
drag, startPoint x: 395, startPoint y: 196, endPoint x: 405, endPoint y: 227, distance: 32.8
click at [405, 227] on div "2 2 3 5 3 3 3 2 2 2 3 2 5 2 2 6 3 5 3 2 2 2 4 3 2 2 4 2 2 4 2 2 04543570 - [PER…" at bounding box center [332, 159] width 665 height 319
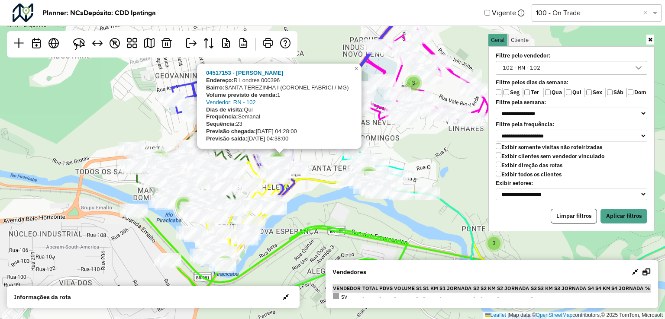
drag, startPoint x: 362, startPoint y: 210, endPoint x: 430, endPoint y: 157, distance: 86.3
click at [430, 157] on div "2 2 3 5 3 3 3 2 2 2 3 2 5 2 2 6 3 5 3 2 2 2 4 3 2 2 4 2 2 4 2 2 6 3 2 04517153 …" at bounding box center [332, 159] width 665 height 319
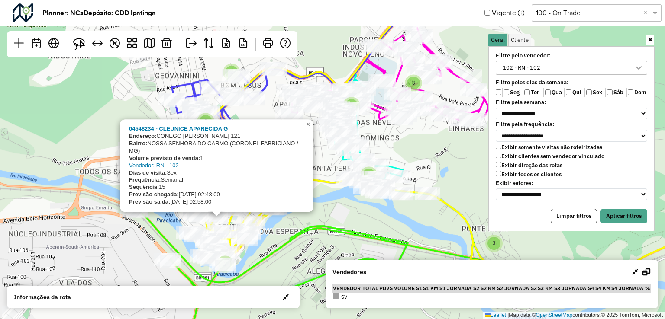
click at [397, 219] on div "2 2 3 5 3 3 3 2 2 2 3 2 5 2 2 6 3 5 3 2 2 2 4 3 2 2 4 2 2 4 2 2 3 04548234 - CL…" at bounding box center [332, 159] width 665 height 319
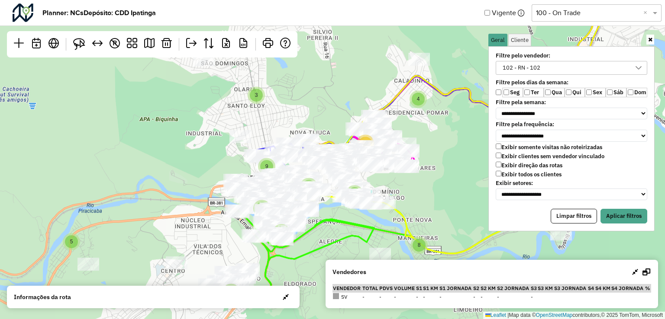
drag, startPoint x: 447, startPoint y: 142, endPoint x: 454, endPoint y: 125, distance: 18.6
click at [454, 125] on div "3 3 3 5 2 5 5 4 9 2 3 3 2 2 2 4 5 5 3 5 9 2 4 2 8 8 9 4 2 3 6 7 2 3 15 5 2 2 5 …" at bounding box center [332, 159] width 665 height 319
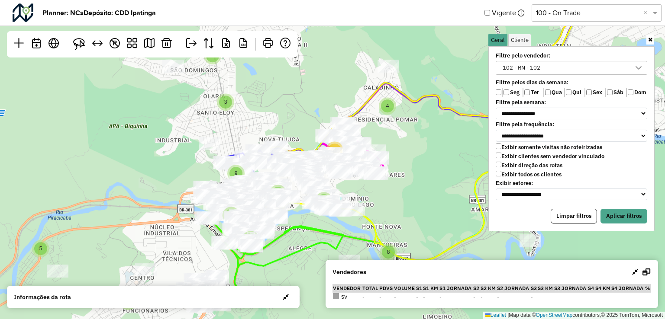
click at [29, 199] on div "3 3 3 5 2 5 5 4 9 2 3 3 2 2 2 4 5 5 3 5 9 2 4 2 8 8 9 4 2 3 6 7 2 3 15 5 2 2 5 …" at bounding box center [332, 159] width 665 height 319
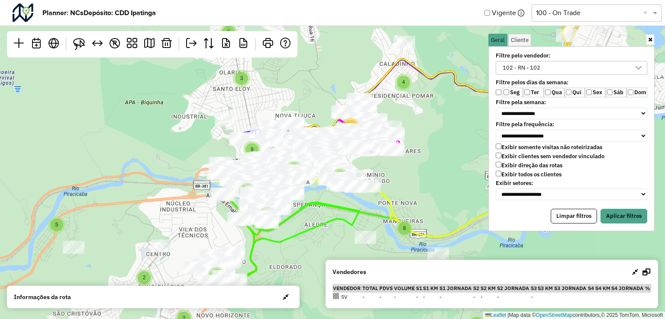
drag, startPoint x: 405, startPoint y: 193, endPoint x: 419, endPoint y: 183, distance: 17.0
click at [419, 183] on div "3 3 3 5 2 5 5 4 9 2 3 3 2 2 2 4 5 5 3 5 9 2 4 2 8 8 9 4 2 3 6 7 2 3 15 5 2 2 5 …" at bounding box center [332, 159] width 665 height 319
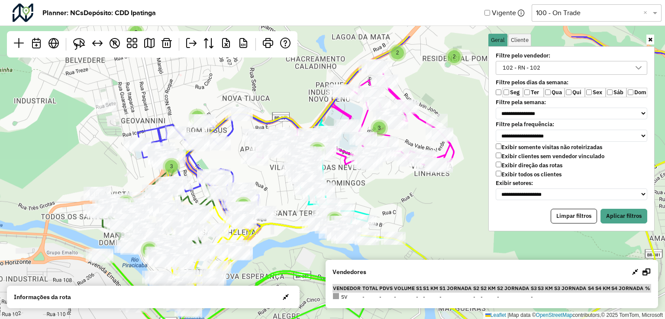
drag, startPoint x: 388, startPoint y: 162, endPoint x: 436, endPoint y: 230, distance: 83.6
click at [436, 230] on div "2 2 3 5 3 3 3 2 2 2 3 2 5 2 2 2 6 3 5 3 2 2 2 4 3 2 2 4 2 2 ↦ Leaflet | Map dat…" at bounding box center [332, 159] width 665 height 319
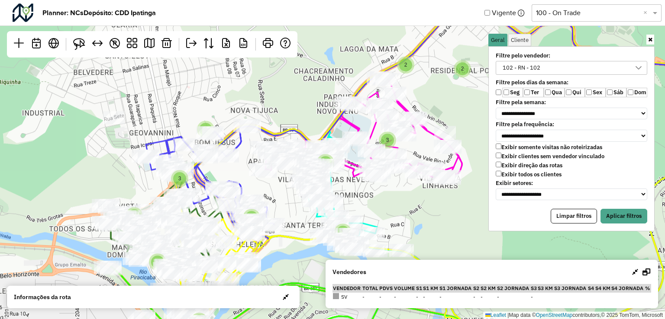
drag, startPoint x: 427, startPoint y: 191, endPoint x: 431, endPoint y: 196, distance: 6.2
click at [431, 196] on div "2 2 3 5 3 3 3 2 2 2 3 2 5 2 2 2 6 3 5 3 2 2 2 4 3 2 2 4 2 2 3 6 3 4 2 ↦ Leaflet…" at bounding box center [332, 159] width 665 height 319
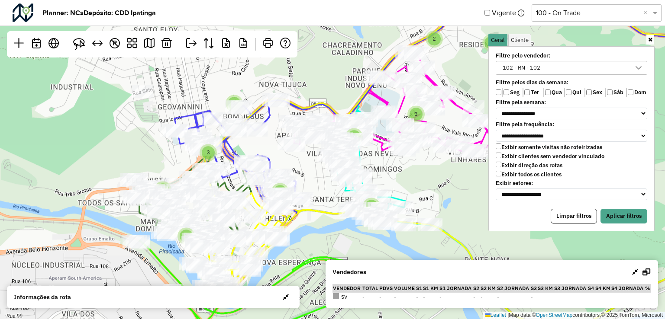
drag, startPoint x: 428, startPoint y: 217, endPoint x: 456, endPoint y: 191, distance: 38.6
click at [456, 191] on div "2 2 3 5 3 3 3 2 2 2 3 2 5 2 2 2 6 3 5 3 2 2 2 4 3 2 2 4 2 2 3 6 3 4 2 ↦ Leaflet…" at bounding box center [332, 159] width 665 height 319
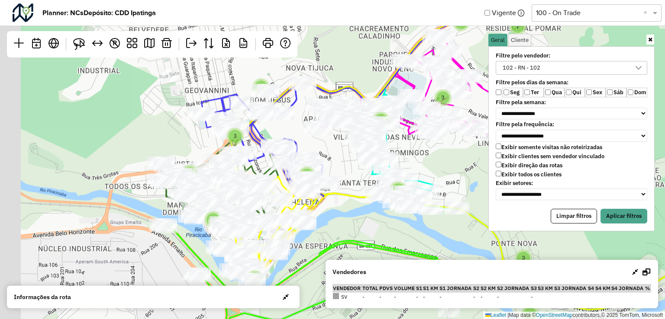
drag, startPoint x: 330, startPoint y: 237, endPoint x: 357, endPoint y: 220, distance: 31.5
click at [357, 220] on div "2 2 3 5 3 3 3 2 2 2 3 2 5 2 2 2 6 3 5 3 2 2 2 4 3 2 2 4 2 2 3 4 2 ↦ Leaflet | M…" at bounding box center [332, 159] width 665 height 319
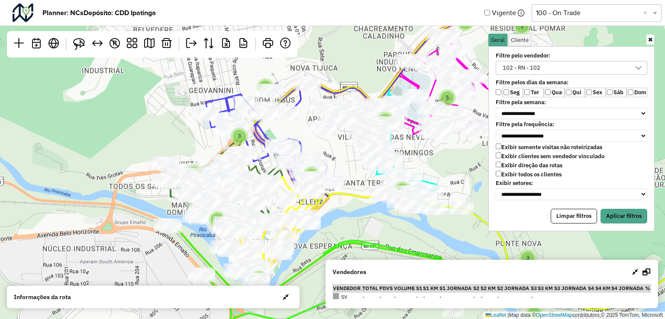
click at [347, 222] on div "2 2 3 5 3 3 3 2 2 2 3 2 5 2 2 2 6 3 5 3 2 2 2 4 3 2 2 4 2 2 3 4 2 ↦ Leaflet | M…" at bounding box center [332, 159] width 665 height 319
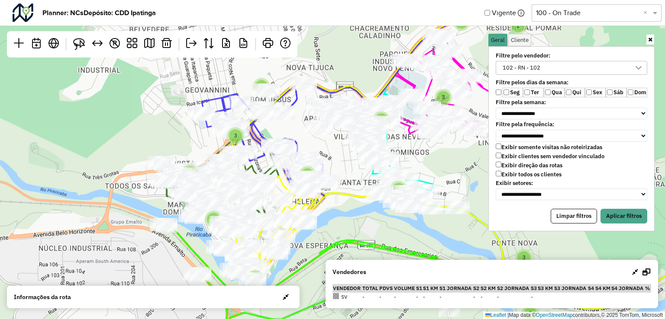
drag, startPoint x: 341, startPoint y: 222, endPoint x: 315, endPoint y: 229, distance: 26.9
click at [315, 229] on div "2 2 3 5 3 3 3 2 2 2 3 2 5 2 2 2 6 3 5 3 2 2 2 4 3 2 2 4 2 2 3 4 2 ↦ Leaflet | M…" at bounding box center [332, 159] width 665 height 319
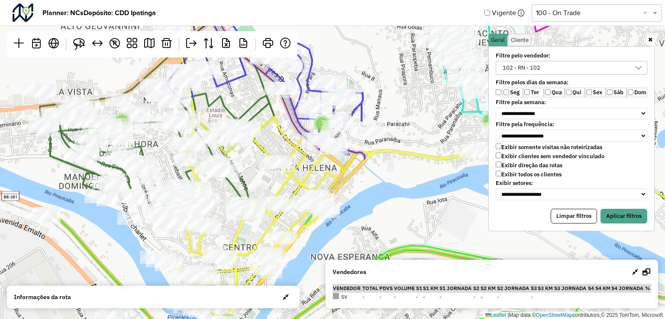
drag, startPoint x: 344, startPoint y: 220, endPoint x: 370, endPoint y: 204, distance: 30.3
click at [373, 203] on div "2 3 2 2 2 2 2 2 2 5 5 2 2 2 3 2 ↦ Leaflet | Map data © OpenStreetMap contributo…" at bounding box center [332, 159] width 665 height 319
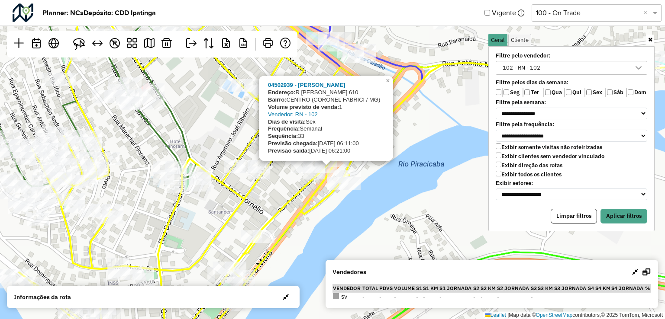
click at [332, 224] on div "04502939 - [PERSON_NAME]: [STREET_ADDRESS][PERSON_NAME]) Volume previsto de ven…" at bounding box center [332, 159] width 665 height 319
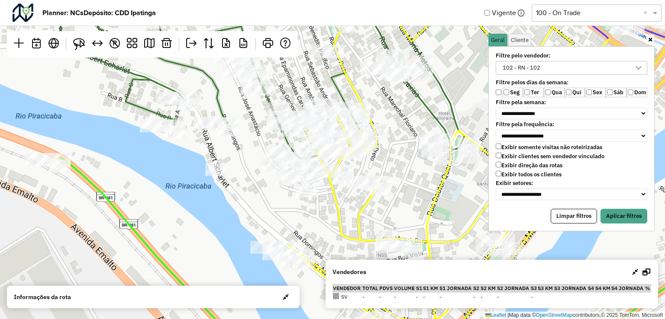
drag, startPoint x: 322, startPoint y: 167, endPoint x: 322, endPoint y: 199, distance: 32.5
click at [322, 199] on div "↦ Leaflet | Map data © OpenStreetMap contributors,© 2025 TomTom, Microsoft" at bounding box center [332, 159] width 665 height 319
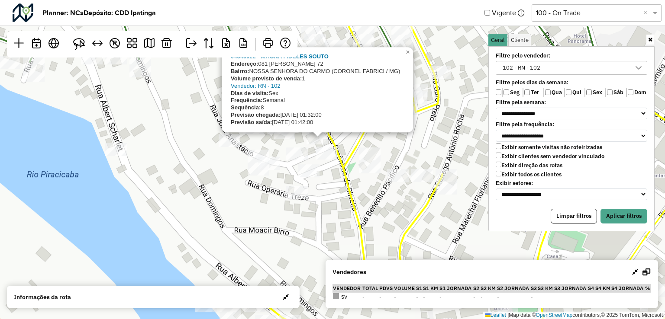
click at [362, 213] on div "04545022 - MAGNA FIDELES [PERSON_NAME]: 081 [PERSON_NAME] 72 Bairro: NOSSA SENH…" at bounding box center [332, 159] width 665 height 319
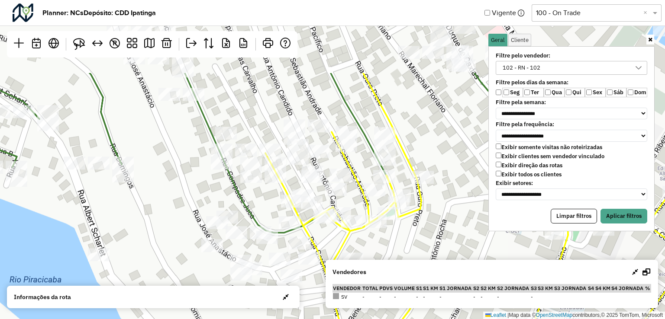
click at [348, 260] on hb-planner "**********" at bounding box center [332, 159] width 665 height 319
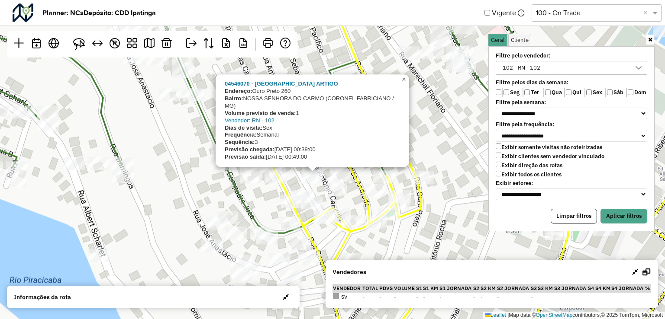
click at [403, 79] on span "×" at bounding box center [404, 79] width 4 height 7
